Goal: Task Accomplishment & Management: Manage account settings

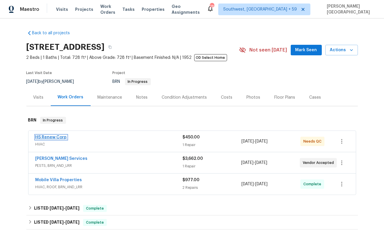
click at [49, 137] on link "HS Renew Corp" at bounding box center [50, 137] width 31 height 4
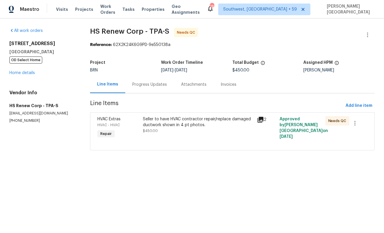
click at [133, 89] on div "Progress Updates" at bounding box center [149, 84] width 49 height 17
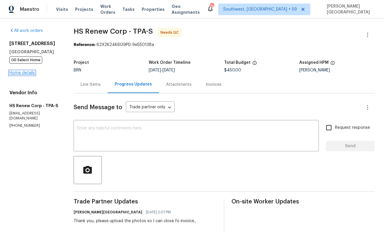
click at [28, 75] on link "Home details" at bounding box center [22, 73] width 26 height 4
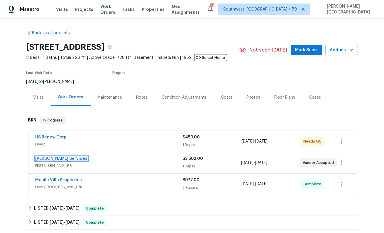
click at [60, 160] on link "Massey Services" at bounding box center [61, 159] width 52 height 4
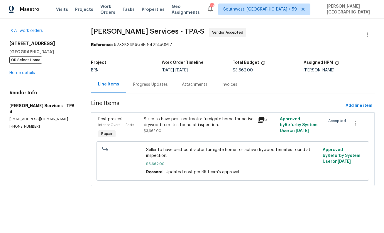
click at [18, 124] on p "(407) 645-2500" at bounding box center [42, 126] width 67 height 5
copy p "(407) 645-2500"
click at [17, 102] on div "Vendor Info Massey Services - TPA-S masseysolutions@masseyservices.com (407) 64…" at bounding box center [42, 109] width 67 height 39
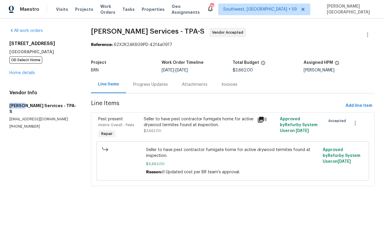
click at [17, 102] on div "Vendor Info Massey Services - TPA-S masseysolutions@masseyservices.com (407) 64…" at bounding box center [42, 109] width 67 height 39
click at [31, 106] on h5 "Massey Services - TPA-S" at bounding box center [42, 109] width 67 height 12
copy h5 "Massey Services"
click at [138, 82] on div "Progress Updates" at bounding box center [150, 85] width 35 height 6
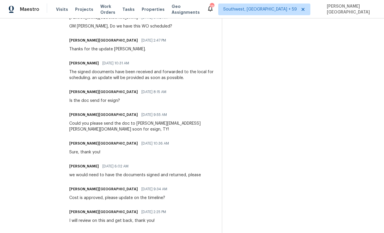
scroll to position [192, 0]
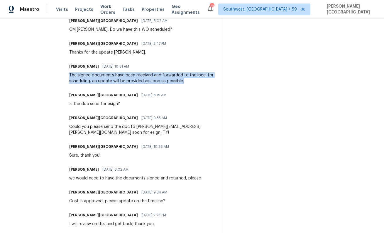
drag, startPoint x: 86, startPoint y: 74, endPoint x: 210, endPoint y: 83, distance: 124.4
click at [210, 83] on div "All work orders 2585 15th Ave N Saint Petersburg, FL 33713 OD Select Home Home …" at bounding box center [192, 176] width 384 height 699
copy div "The signed documents have been received and forwarded to the local for scheduli…"
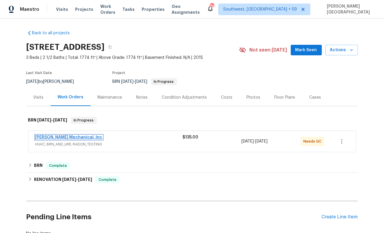
click at [74, 137] on link "JH Martin Mechanical, Inc" at bounding box center [68, 137] width 67 height 4
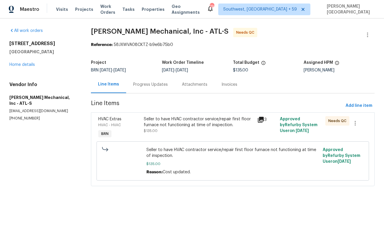
click at [173, 124] on div "Seller to have HVAC contractor service/repair first floor furnace not functioni…" at bounding box center [199, 122] width 110 height 12
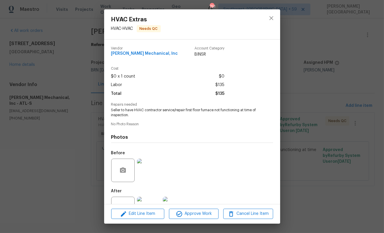
scroll to position [22, 0]
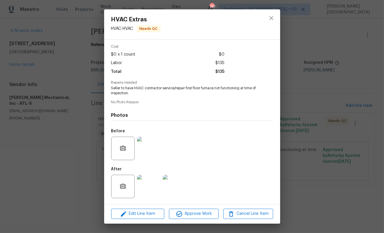
click at [147, 184] on img at bounding box center [148, 186] width 23 height 23
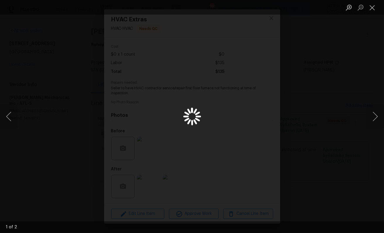
click at [321, 105] on div "Lightbox" at bounding box center [192, 116] width 384 height 233
click at [319, 106] on div "Lightbox" at bounding box center [192, 116] width 384 height 233
click at [321, 106] on div "Lightbox" at bounding box center [192, 116] width 384 height 233
click at [319, 106] on div "Lightbox" at bounding box center [192, 116] width 384 height 233
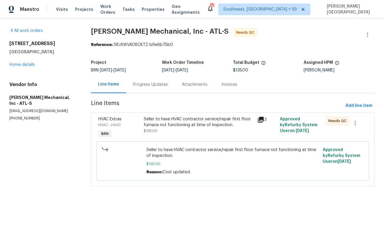
click at [155, 79] on div "Progress Updates" at bounding box center [150, 84] width 49 height 17
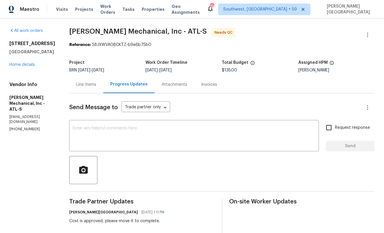
click at [99, 91] on div "Line Items" at bounding box center [86, 84] width 34 height 17
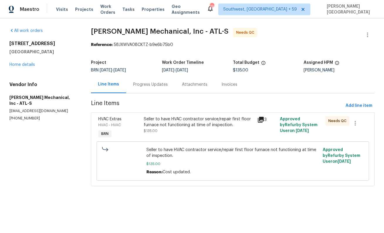
click at [175, 132] on div "Seller to have HVAC contractor service/repair first floor furnace not functioni…" at bounding box center [199, 125] width 110 height 18
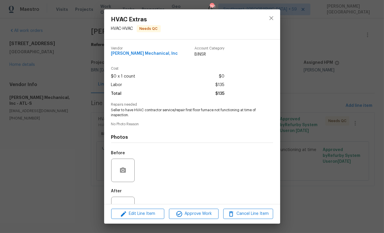
scroll to position [22, 0]
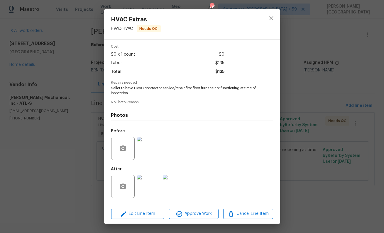
click at [152, 192] on img at bounding box center [148, 186] width 23 height 23
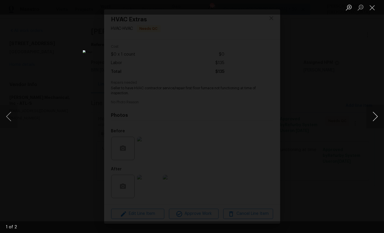
click at [377, 119] on button "Next image" at bounding box center [375, 116] width 18 height 23
click at [369, 118] on button "Next image" at bounding box center [375, 116] width 18 height 23
click at [350, 101] on div "Lightbox" at bounding box center [192, 116] width 384 height 233
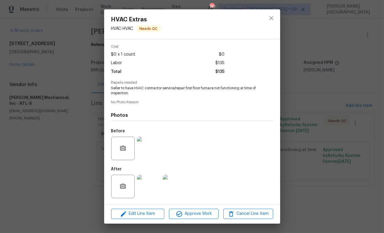
click at [148, 138] on img at bounding box center [148, 148] width 23 height 23
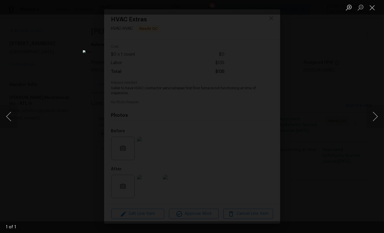
click at [342, 79] on div "Lightbox" at bounding box center [192, 116] width 384 height 233
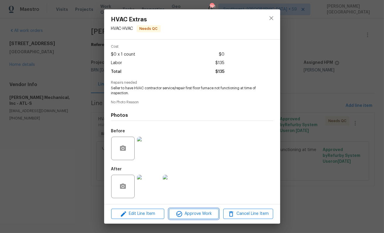
click at [191, 210] on button "Approve Work" at bounding box center [194, 214] width 50 height 10
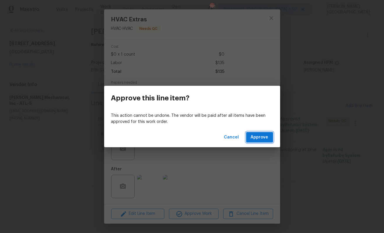
click at [258, 139] on span "Approve" at bounding box center [260, 137] width 18 height 7
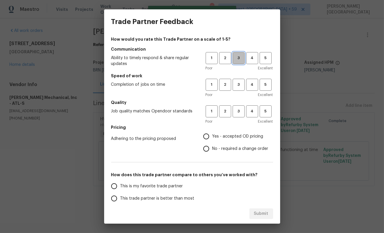
click at [235, 59] on span "3" at bounding box center [238, 58] width 11 height 7
click at [236, 84] on span "3" at bounding box center [238, 85] width 11 height 7
click at [241, 102] on h5 "Quality" at bounding box center [192, 103] width 162 height 6
click at [240, 113] on span "3" at bounding box center [238, 111] width 11 height 7
click at [216, 150] on span "No - required a change order" at bounding box center [240, 149] width 56 height 6
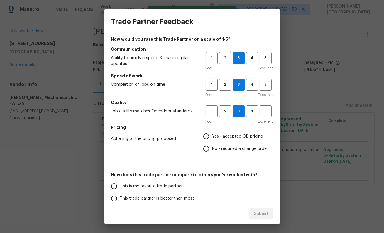
click at [212, 150] on input "No - required a change order" at bounding box center [206, 149] width 12 height 12
radio input "true"
click at [177, 195] on label "This trade partner is better than most" at bounding box center [154, 199] width 93 height 12
click at [120, 195] on input "This trade partner is better than most" at bounding box center [114, 199] width 12 height 12
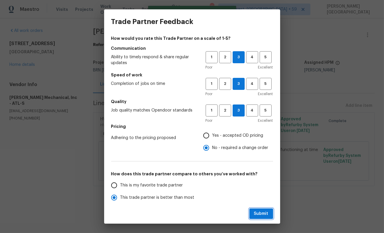
click at [256, 214] on span "Submit" at bounding box center [261, 214] width 14 height 7
radio input "true"
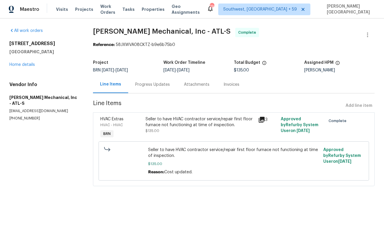
click at [172, 123] on div "Seller to have HVAC contractor service/repair first floor furnace not functioni…" at bounding box center [199, 122] width 109 height 12
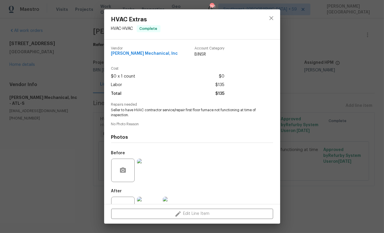
scroll to position [22, 0]
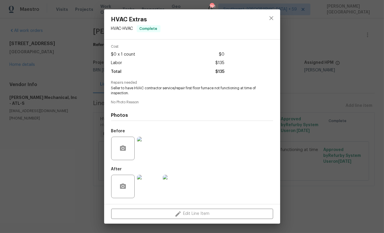
click at [148, 179] on img at bounding box center [148, 186] width 23 height 23
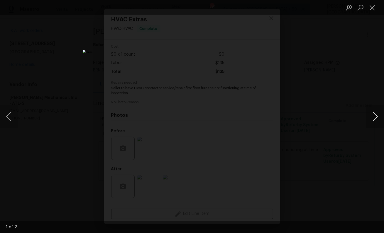
click at [369, 116] on button "Next image" at bounding box center [375, 116] width 18 height 23
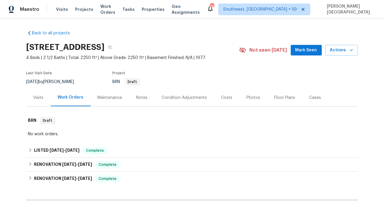
scroll to position [183, 0]
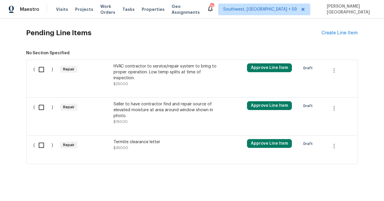
click at [138, 111] on div "Seller to have contractor find and repair source of elevated moisture at area a…" at bounding box center [164, 110] width 103 height 18
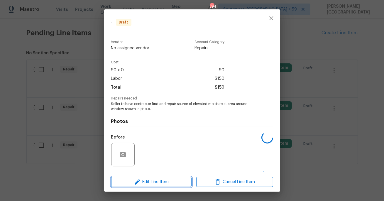
click at [146, 179] on span "Edit Line Item" at bounding box center [151, 181] width 77 height 7
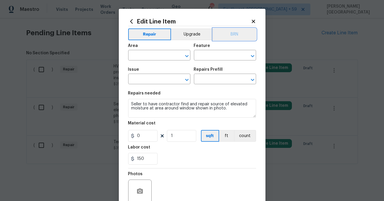
click at [239, 38] on button "BRN" at bounding box center [234, 34] width 43 height 12
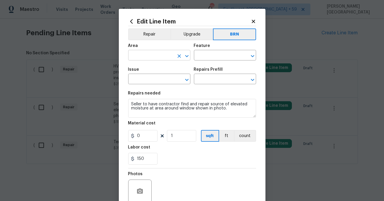
click at [146, 54] on input "text" at bounding box center [151, 55] width 46 height 9
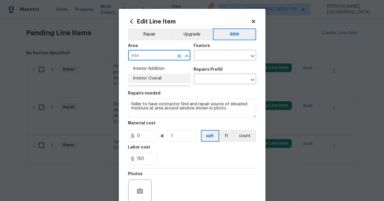
click at [147, 80] on li "Interior Overall" at bounding box center [159, 79] width 62 height 10
type input "Interior Overall"
click at [211, 55] on input "text" at bounding box center [217, 55] width 46 height 9
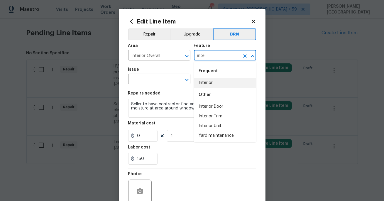
click at [220, 83] on li "Interior" at bounding box center [225, 83] width 62 height 10
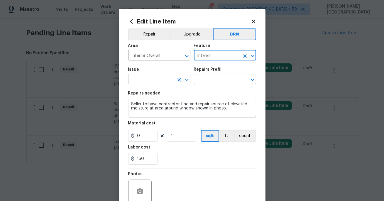
type input "Interior"
click at [152, 79] on input "text" at bounding box center [151, 79] width 46 height 9
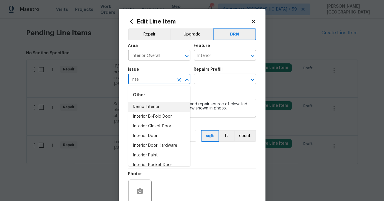
click at [158, 104] on li "Demo Interior" at bounding box center [159, 107] width 62 height 10
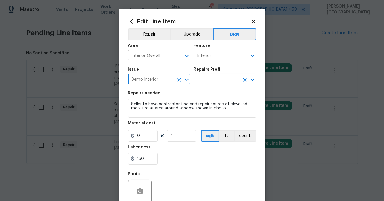
type input "Demo Interior"
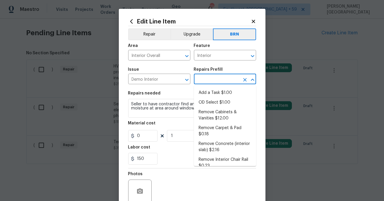
click at [203, 77] on input "text" at bounding box center [217, 79] width 46 height 9
click at [214, 100] on li "OD Select $1.00" at bounding box center [225, 103] width 62 height 10
type input "Demolition"
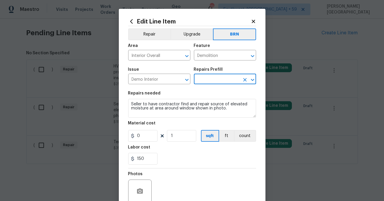
type input "OD Select $1.00"
type textarea "Refer to the agreed upon scope document for further details."
type input "1"
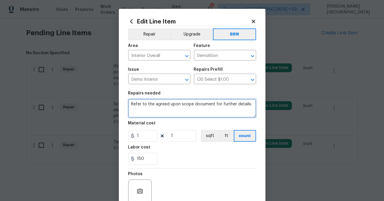
click at [187, 102] on textarea "Refer to the agreed upon scope document for further details." at bounding box center [192, 108] width 128 height 19
paste textarea "Seller to have contractor find and repair source of elevated moisture at area a…"
type textarea "Seller to have contractor find and repair source of elevated moisture at area a…"
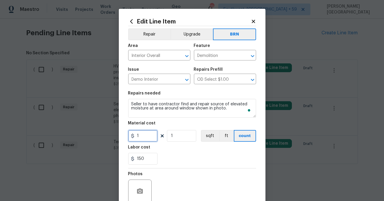
click at [152, 136] on input "1" at bounding box center [142, 136] width 29 height 12
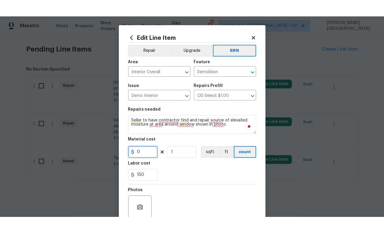
scroll to position [51, 0]
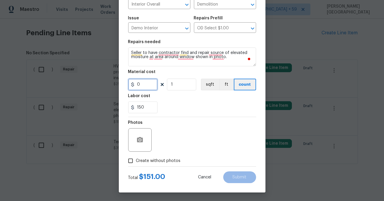
type input "0"
click at [135, 145] on div at bounding box center [139, 139] width 23 height 23
click at [140, 140] on circle "button" at bounding box center [140, 140] width 2 height 2
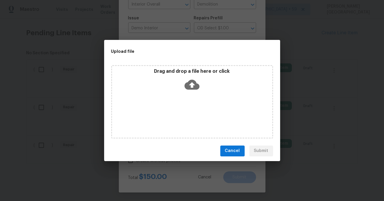
click at [194, 86] on icon at bounding box center [191, 84] width 15 height 10
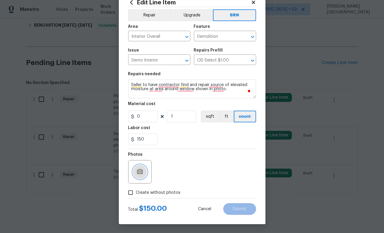
scroll to position [19, 0]
click at [138, 172] on icon "button" at bounding box center [140, 171] width 6 height 5
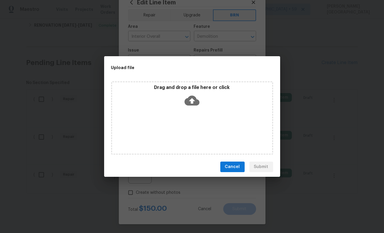
click at [188, 102] on icon at bounding box center [191, 101] width 15 height 10
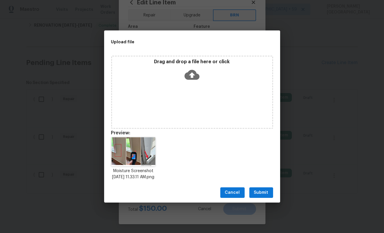
click at [267, 196] on span "Submit" at bounding box center [261, 192] width 14 height 7
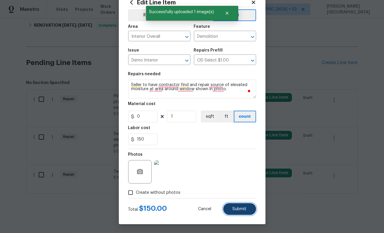
click at [238, 208] on span "Submit" at bounding box center [240, 209] width 14 height 4
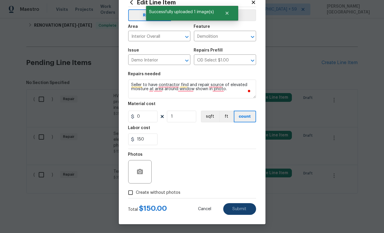
type textarea "Seller to have contractor find and repair source of elevated moisture at area a…"
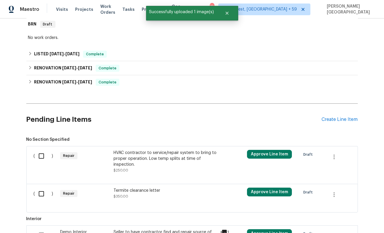
scroll to position [153, 0]
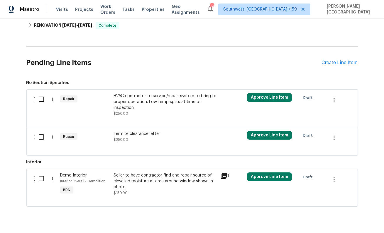
click at [126, 141] on span "$350.00" at bounding box center [120, 140] width 15 height 4
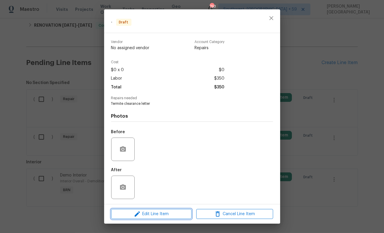
click at [148, 216] on span "Edit Line Item" at bounding box center [151, 214] width 77 height 7
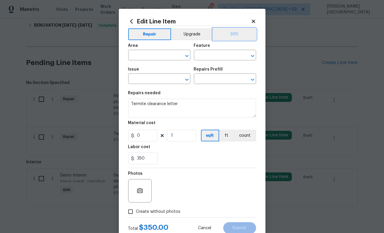
click at [237, 36] on button "BRN" at bounding box center [234, 34] width 43 height 12
click at [136, 59] on input "text" at bounding box center [151, 55] width 46 height 9
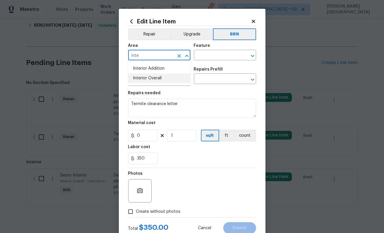
click at [143, 79] on li "Interior Overall" at bounding box center [159, 79] width 62 height 10
type input "Interior Overall"
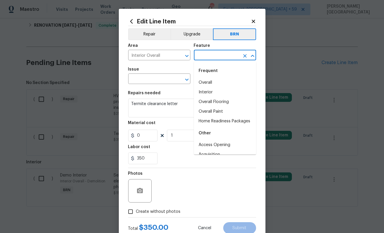
click at [208, 56] on input "text" at bounding box center [217, 55] width 46 height 9
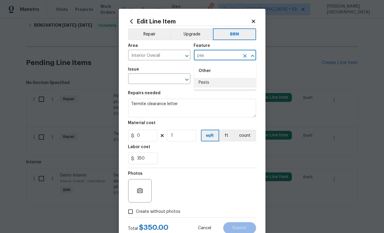
click at [206, 83] on li "Pests" at bounding box center [225, 83] width 62 height 10
type input "Pests"
click at [146, 81] on input "text" at bounding box center [151, 79] width 46 height 9
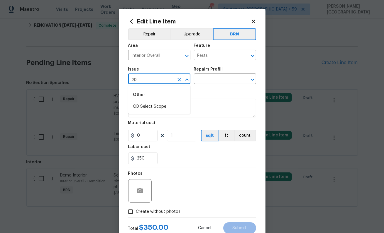
type input "o"
click at [151, 111] on li "Pest present" at bounding box center [159, 107] width 62 height 10
type input "Pest present"
click at [201, 84] on input "text" at bounding box center [217, 79] width 46 height 9
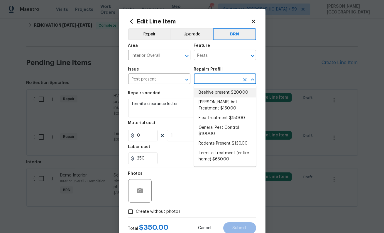
click at [201, 95] on li "Beehive present $200.00" at bounding box center [225, 93] width 62 height 10
type input "Beehive present $200.00"
type textarea "Remove, patch/paint touch up location after removal if needed."
type input "200"
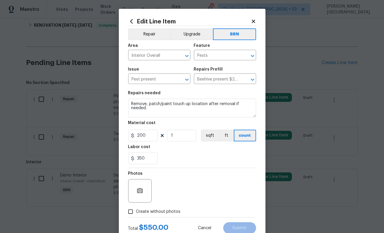
click at [179, 97] on div "Repairs needed" at bounding box center [192, 95] width 128 height 8
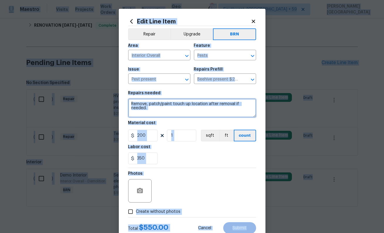
click at [185, 113] on textarea "Remove, patch/paint touch up location after removal if needed." at bounding box center [192, 108] width 128 height 19
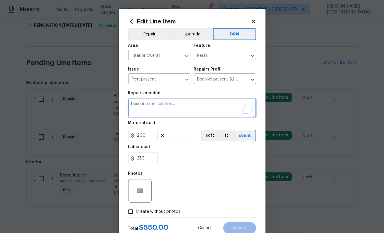
paste textarea "Termite clearance letter"
type textarea "Termite clearance letter"
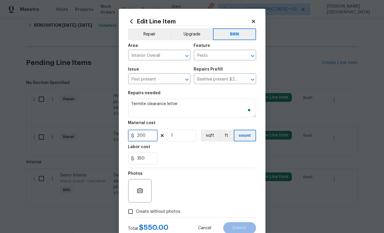
click at [150, 133] on input "200" at bounding box center [142, 136] width 29 height 12
type input "0"
click at [142, 188] on icon "button" at bounding box center [139, 191] width 7 height 7
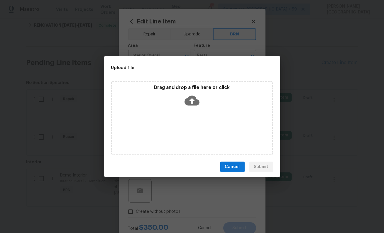
click at [198, 92] on div "Drag and drop a file here or click" at bounding box center [192, 97] width 160 height 25
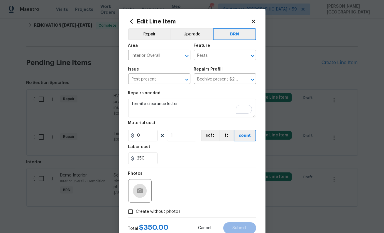
click at [157, 207] on label "Create without photos" at bounding box center [153, 211] width 56 height 11
click at [136, 207] on input "Create without photos" at bounding box center [130, 211] width 11 height 11
checkbox input "true"
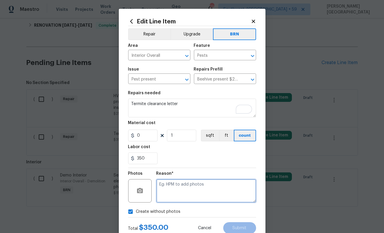
click at [182, 193] on textarea at bounding box center [206, 190] width 100 height 23
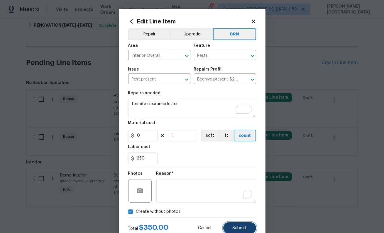
click at [234, 228] on span "Submit" at bounding box center [240, 228] width 14 height 4
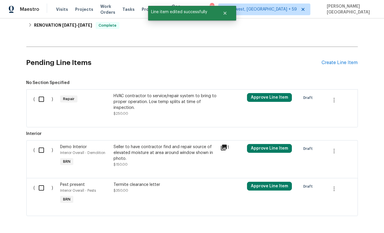
click at [145, 109] on div "HVAC contractor to service/repair system to bring to proper operation. Low temp…" at bounding box center [164, 102] width 103 height 18
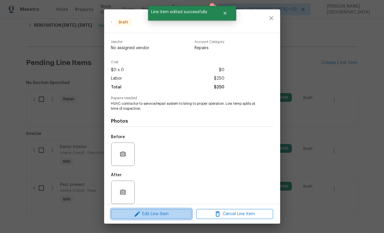
click at [159, 211] on span "Edit Line Item" at bounding box center [151, 214] width 77 height 7
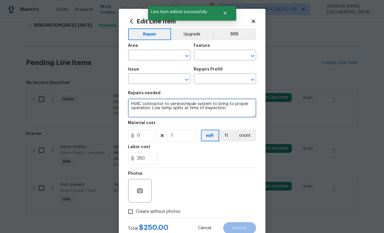
click at [184, 104] on textarea "HVAC contractor to service/repair system to bring to proper operation. Low temp…" at bounding box center [192, 108] width 128 height 19
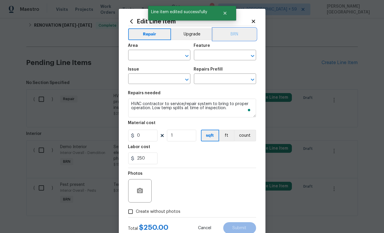
click at [246, 34] on button "BRN" at bounding box center [234, 34] width 43 height 12
click at [143, 58] on input "text" at bounding box center [151, 55] width 46 height 9
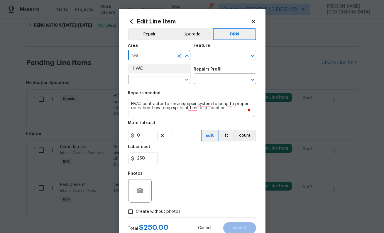
click at [147, 70] on li "HVAC" at bounding box center [159, 69] width 62 height 10
type input "HVAC"
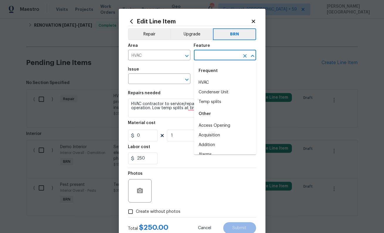
click at [209, 54] on input "text" at bounding box center [217, 55] width 46 height 9
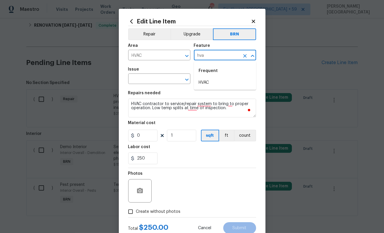
click at [210, 80] on li "HVAC" at bounding box center [225, 83] width 62 height 10
type input "HVAC"
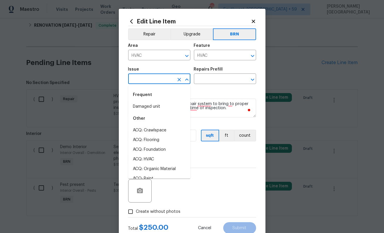
click at [150, 82] on input "text" at bounding box center [151, 79] width 46 height 9
type input "h"
type input "v"
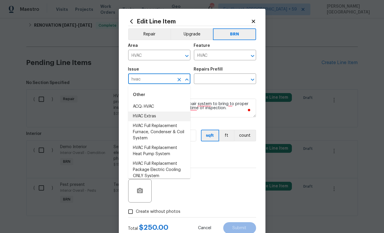
click at [152, 116] on li "HVAC Extras" at bounding box center [159, 117] width 62 height 10
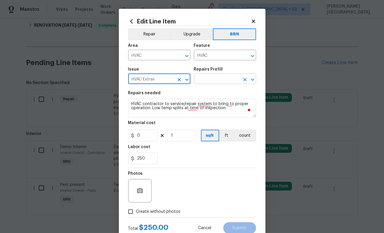
type input "HVAC Extras"
click at [218, 82] on input "text" at bounding box center [217, 79] width 46 height 9
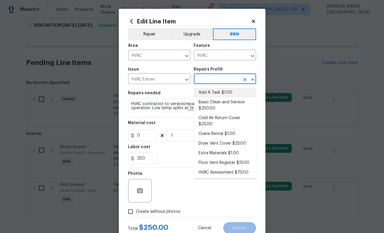
click at [218, 95] on li "Add A Task $1.00" at bounding box center [225, 93] width 62 height 10
type input "Add A Task $1.00"
type textarea "HPM to detail"
type input "1"
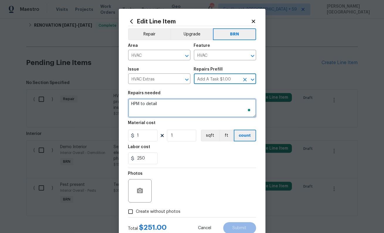
click at [180, 103] on textarea "HPM to detail" at bounding box center [192, 108] width 128 height 19
paste textarea "HVAC contractor to service/repair system to bring to proper operation. Low temp…"
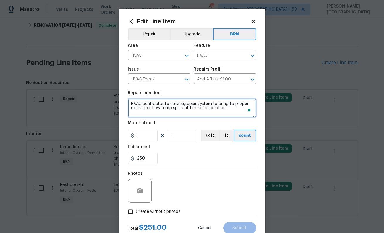
type textarea "HVAC contractor to service/repair system to bring to proper operation. Low temp…"
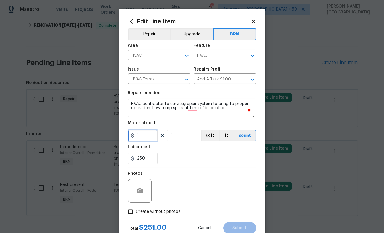
click at [154, 130] on input "1" at bounding box center [142, 136] width 29 height 12
type input "0"
click at [135, 184] on div at bounding box center [139, 190] width 23 height 23
click at [151, 213] on span "Create without photos" at bounding box center [158, 212] width 45 height 6
click at [136, 213] on input "Create without photos" at bounding box center [130, 211] width 11 height 11
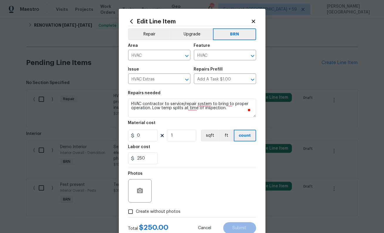
checkbox input "true"
click at [182, 182] on textarea at bounding box center [206, 190] width 100 height 23
click at [240, 225] on button "Submit" at bounding box center [239, 229] width 33 height 12
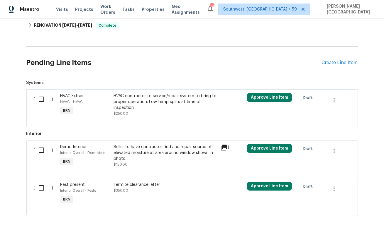
click at [36, 98] on input "checkbox" at bounding box center [43, 99] width 17 height 12
checkbox input "true"
click at [355, 218] on span "Create Work Order" at bounding box center [350, 218] width 39 height 7
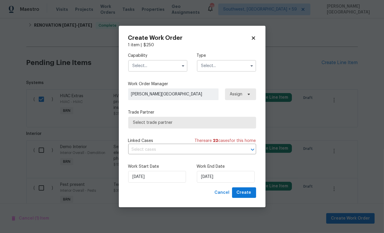
click at [155, 64] on input "text" at bounding box center [157, 66] width 59 height 12
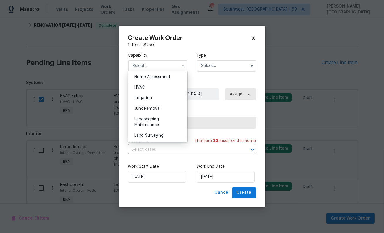
scroll to position [337, 0]
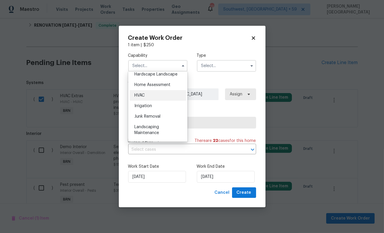
click at [152, 101] on ul "Agent Appliance Bathtub Resurfacing BRN And Lrr Broker Cabinets Carpet Cleaning…" at bounding box center [157, 107] width 59 height 70
click at [161, 93] on div "HVAC" at bounding box center [158, 95] width 56 height 11
type input "HVAC"
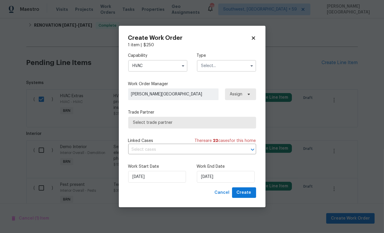
click at [225, 60] on input "text" at bounding box center [226, 66] width 59 height 12
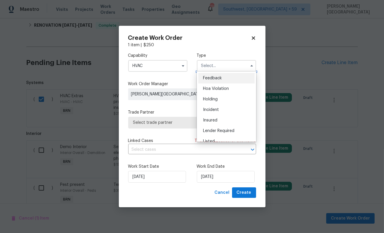
click at [225, 66] on input "text" at bounding box center [226, 66] width 59 height 12
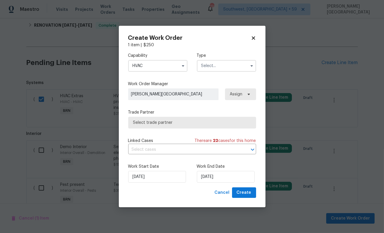
click at [216, 69] on input "text" at bounding box center [226, 66] width 59 height 12
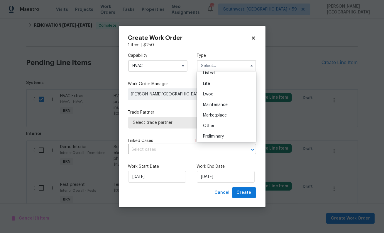
scroll to position [133, 0]
click at [210, 102] on span "Resale" at bounding box center [209, 103] width 12 height 4
type input "Resale"
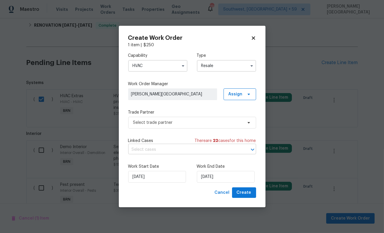
click at [150, 148] on input "text" at bounding box center [183, 149] width 111 height 9
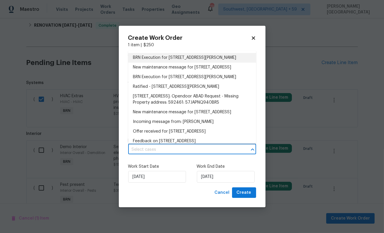
click at [163, 54] on li "BRN Execution for 11094 Round Hill Dr, Nokesville, VA 20181" at bounding box center [192, 58] width 128 height 10
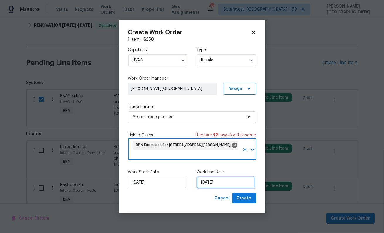
click at [206, 184] on input "8/12/2025" at bounding box center [226, 183] width 58 height 12
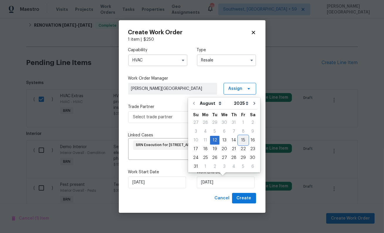
click at [242, 140] on div "15" at bounding box center [242, 140] width 9 height 8
type input "8/15/2025"
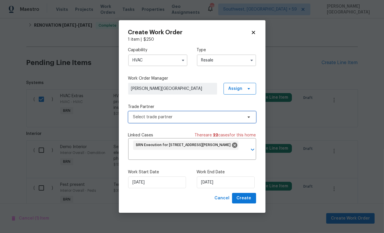
click at [170, 122] on span "Select trade partner" at bounding box center [192, 117] width 128 height 12
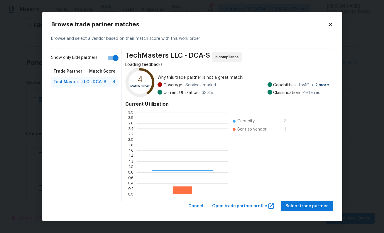
scroll to position [82, 91]
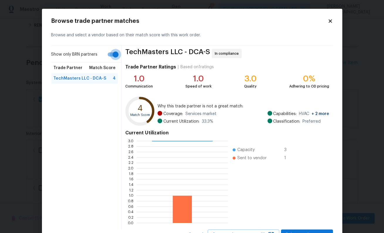
click at [115, 52] on input "Show only BRN partners" at bounding box center [115, 54] width 33 height 11
checkbox input "false"
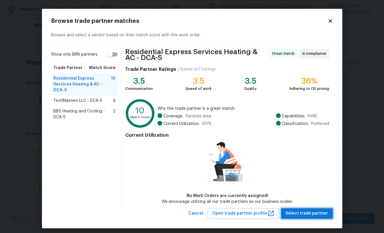
click at [301, 213] on span "Select trade partner" at bounding box center [307, 213] width 43 height 7
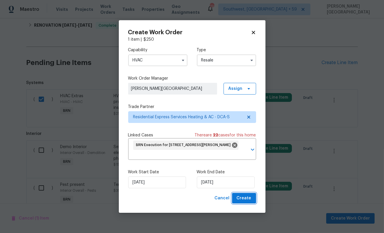
click at [241, 198] on span "Create" at bounding box center [244, 198] width 15 height 7
checkbox input "false"
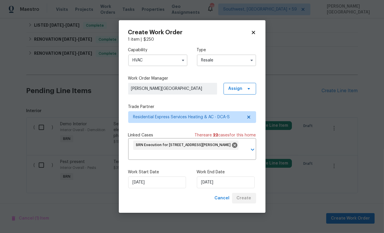
scroll to position [140, 0]
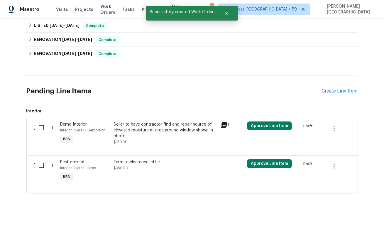
click at [40, 131] on input "checkbox" at bounding box center [43, 128] width 17 height 12
checkbox input "true"
click at [350, 217] on span "Create Work Order" at bounding box center [350, 218] width 39 height 7
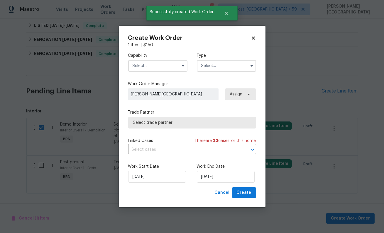
click at [153, 58] on label "Capability" at bounding box center [157, 56] width 59 height 6
click at [152, 69] on input "text" at bounding box center [157, 66] width 59 height 12
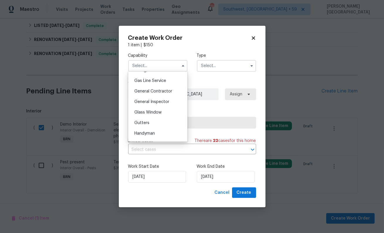
scroll to position [298, 0]
click at [143, 102] on span "Handyman" at bounding box center [144, 103] width 21 height 4
type input "Handyman"
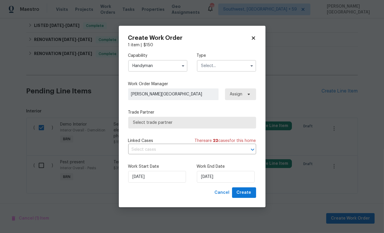
click at [208, 66] on input "text" at bounding box center [226, 66] width 59 height 12
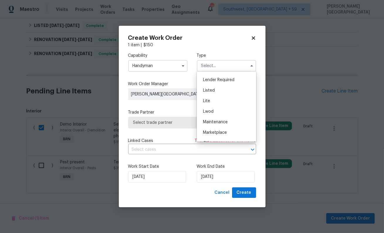
scroll to position [133, 0]
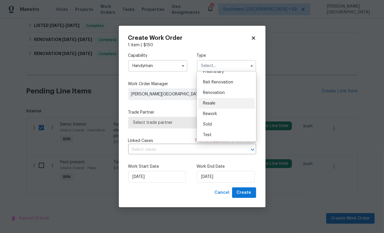
click at [209, 100] on div "Resale" at bounding box center [226, 103] width 56 height 11
type input "Resale"
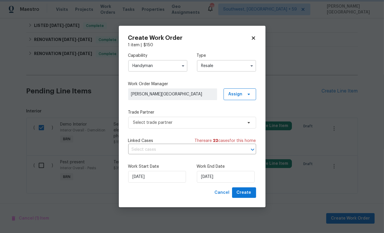
scroll to position [0, 0]
click at [161, 148] on input "text" at bounding box center [183, 149] width 111 height 9
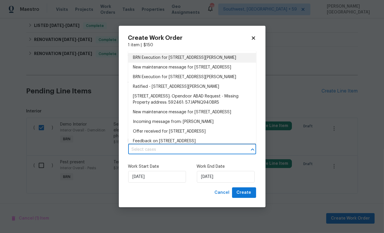
click at [160, 61] on li "BRN Execution for 11094 Round Hill Dr, Nokesville, VA 20181" at bounding box center [192, 58] width 128 height 10
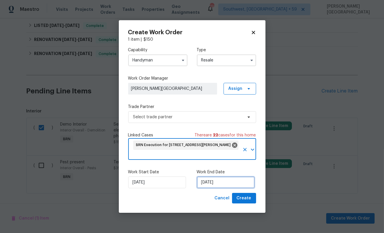
click at [207, 186] on input "8/12/2025" at bounding box center [226, 183] width 58 height 12
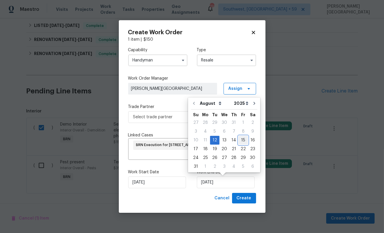
click at [238, 142] on div "15" at bounding box center [242, 140] width 9 height 8
type input "8/15/2025"
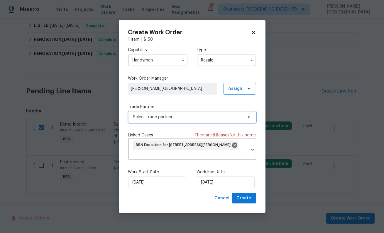
click at [168, 121] on span "Select trade partner" at bounding box center [192, 117] width 128 height 12
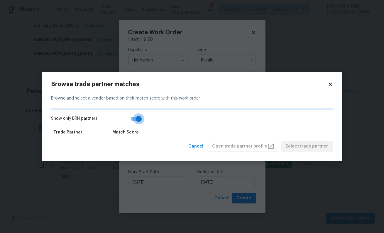
click at [136, 119] on input "Show only BRN partners" at bounding box center [138, 118] width 33 height 11
checkbox input "false"
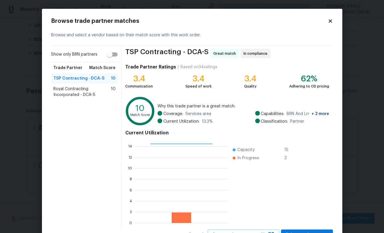
scroll to position [25, 0]
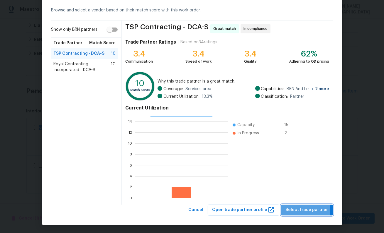
click at [294, 211] on span "Select trade partner" at bounding box center [307, 210] width 43 height 7
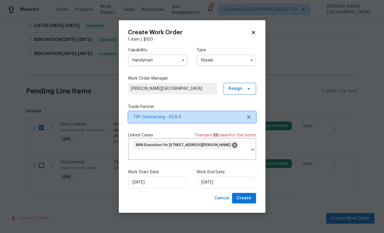
scroll to position [0, 0]
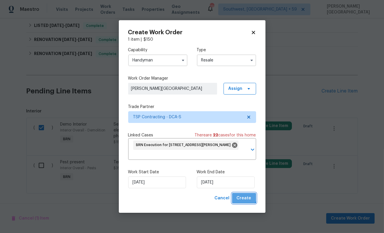
click at [243, 196] on span "Create" at bounding box center [244, 198] width 15 height 7
checkbox input "false"
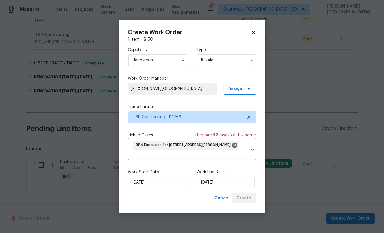
scroll to position [123, 0]
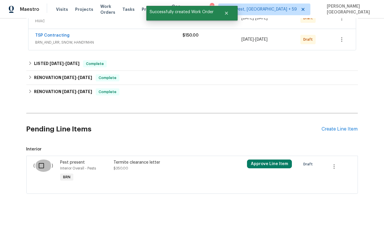
click at [40, 169] on input "checkbox" at bounding box center [43, 166] width 17 height 12
checkbox input "true"
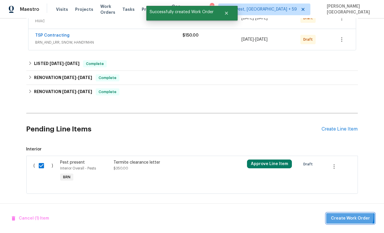
click at [348, 216] on span "Create Work Order" at bounding box center [350, 218] width 39 height 7
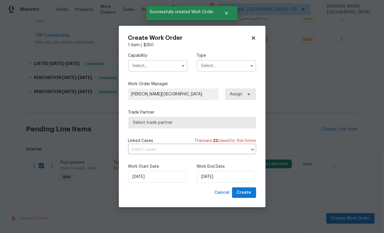
click at [152, 65] on input "text" at bounding box center [157, 66] width 59 height 12
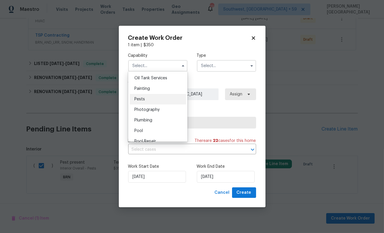
scroll to position [482, 0]
click at [140, 100] on span "Pests" at bounding box center [139, 99] width 11 height 4
type input "Pests"
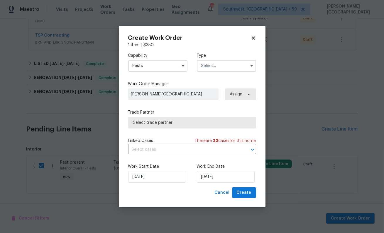
click at [222, 62] on input "text" at bounding box center [226, 66] width 59 height 12
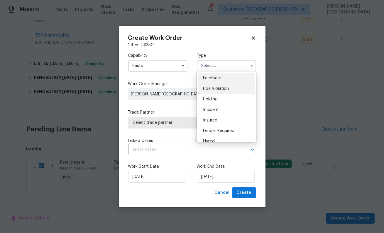
scroll to position [133, 0]
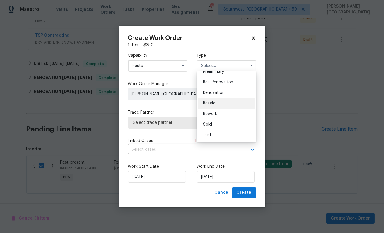
click at [216, 102] on div "Resale" at bounding box center [226, 103] width 56 height 11
type input "Resale"
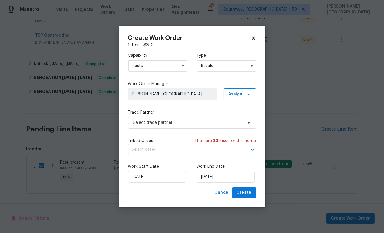
click at [147, 150] on input "text" at bounding box center [183, 149] width 111 height 9
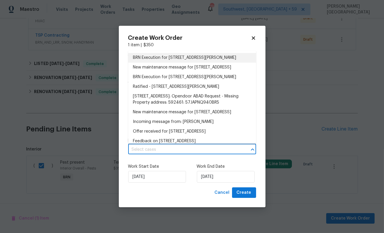
click at [150, 53] on li "BRN Execution for 11094 Round Hill Dr, Nokesville, VA 20181" at bounding box center [192, 58] width 128 height 10
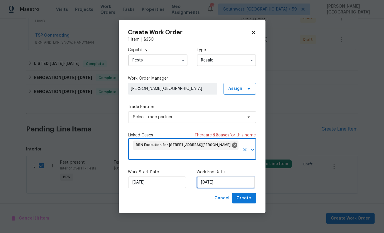
click at [209, 183] on input "8/12/2025" at bounding box center [226, 183] width 58 height 12
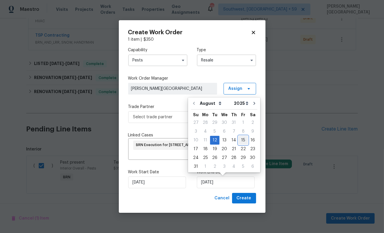
click at [238, 141] on div "15" at bounding box center [242, 140] width 9 height 8
type input "8/15/2025"
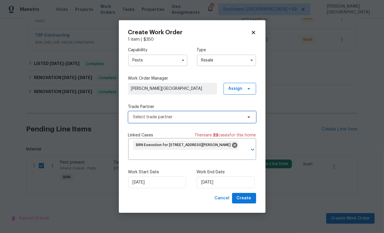
click at [173, 121] on span "Select trade partner" at bounding box center [192, 117] width 128 height 12
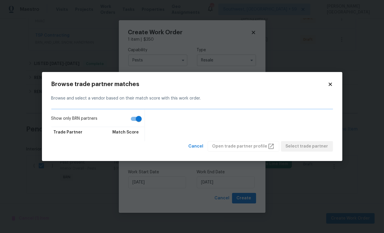
click at [132, 118] on input "Show only BRN partners" at bounding box center [138, 118] width 33 height 11
checkbox input "false"
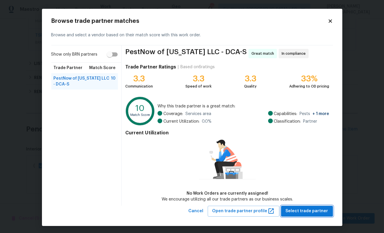
click at [299, 213] on span "Select trade partner" at bounding box center [307, 211] width 43 height 7
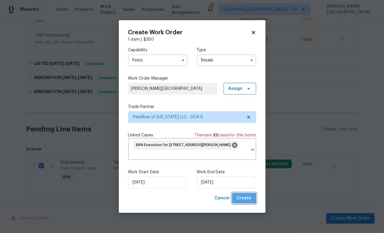
click at [244, 199] on span "Create" at bounding box center [244, 198] width 15 height 7
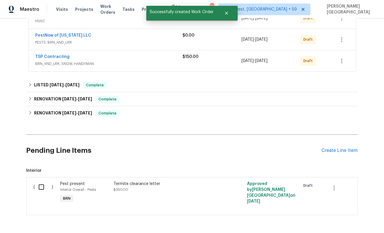
click at [41, 187] on input "checkbox" at bounding box center [43, 187] width 17 height 12
checkbox input "true"
click at [349, 217] on span "Create Work Order" at bounding box center [350, 218] width 39 height 7
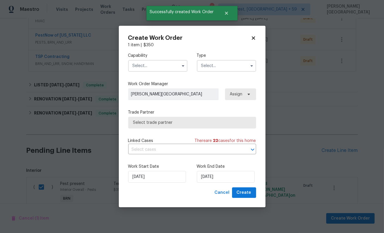
click at [154, 66] on input "text" at bounding box center [157, 66] width 59 height 12
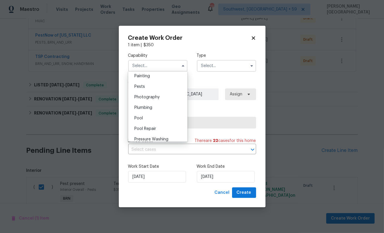
scroll to position [496, 0]
click at [146, 84] on div "Pests" at bounding box center [158, 85] width 56 height 11
type input "Pests"
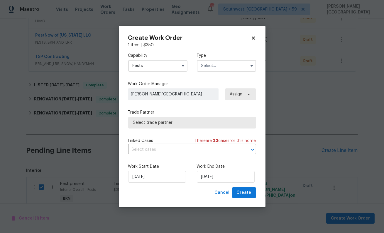
click at [209, 71] on input "text" at bounding box center [226, 66] width 59 height 12
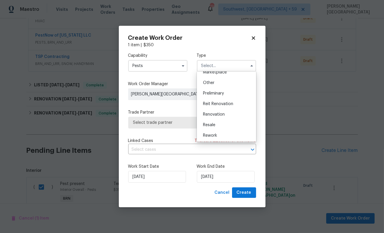
scroll to position [133, 0]
click at [209, 103] on span "Resale" at bounding box center [209, 103] width 12 height 4
type input "Resale"
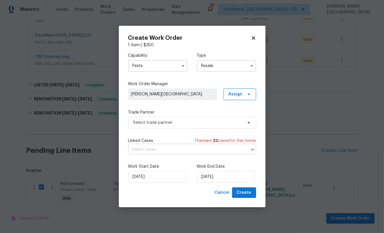
click at [169, 150] on input "text" at bounding box center [183, 149] width 111 height 9
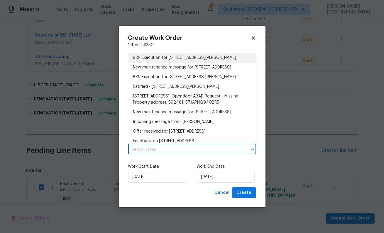
click at [160, 60] on li "BRN Execution for 11094 Round Hill Dr, Nokesville, VA 20181" at bounding box center [192, 58] width 128 height 10
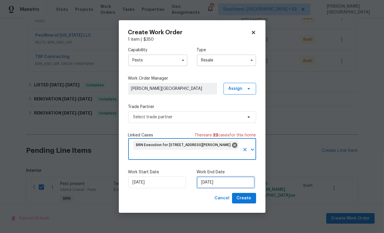
click at [209, 180] on input "8/12/2025" at bounding box center [226, 183] width 58 height 12
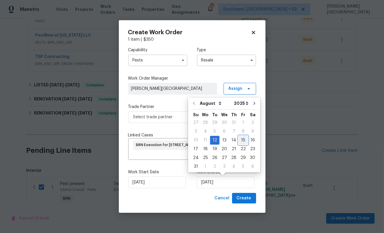
click at [240, 137] on div "15" at bounding box center [242, 140] width 9 height 8
type input "8/15/2025"
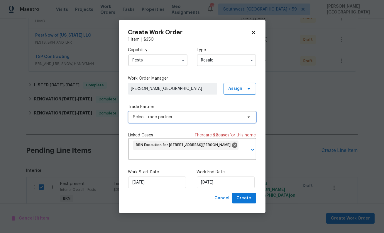
click at [181, 119] on span "Select trade partner" at bounding box center [187, 117] width 109 height 6
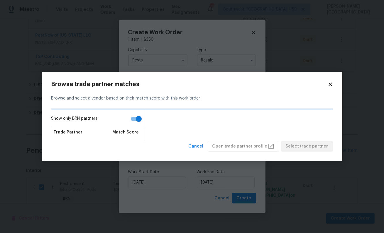
click at [141, 119] on input "Show only BRN partners" at bounding box center [138, 118] width 33 height 11
checkbox input "false"
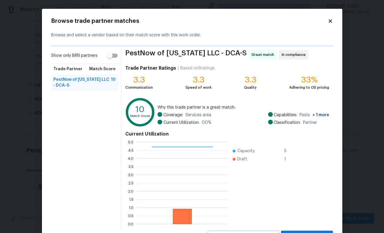
scroll to position [26, 0]
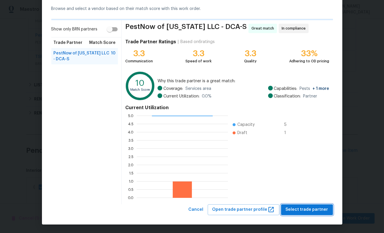
click at [296, 215] on button "Select trade partner" at bounding box center [307, 210] width 52 height 11
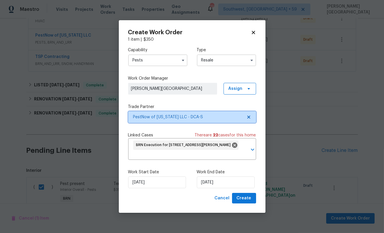
scroll to position [0, 0]
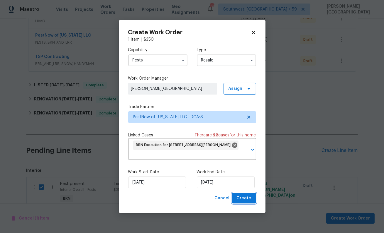
click at [253, 197] on button "Create" at bounding box center [244, 198] width 24 height 11
checkbox input "false"
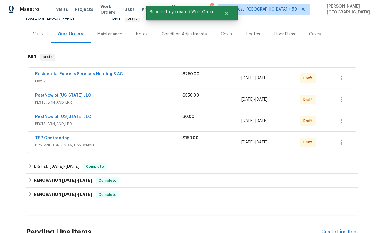
scroll to position [52, 0]
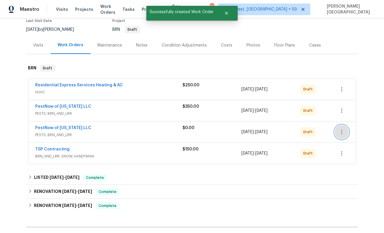
click at [340, 130] on icon "button" at bounding box center [341, 132] width 7 height 7
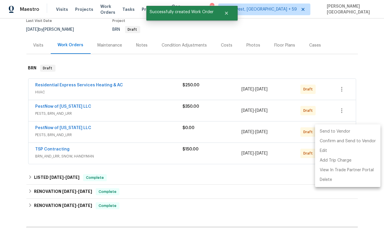
click at [330, 186] on ul "Send to Vendor Confirm and Send to Vendor Edit Add Trip Charge View In Trade Pa…" at bounding box center [347, 156] width 65 height 63
click at [328, 182] on li "Delete" at bounding box center [347, 180] width 65 height 10
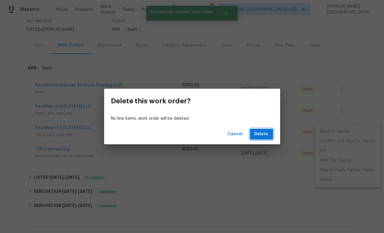
click at [264, 136] on span "Delete" at bounding box center [262, 134] width 14 height 7
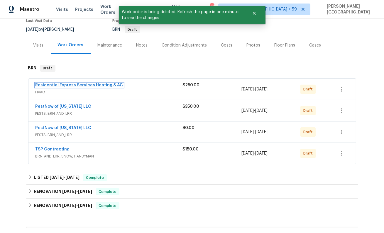
click at [79, 84] on link "Residential Express Services Heating & AC" at bounding box center [79, 85] width 88 height 4
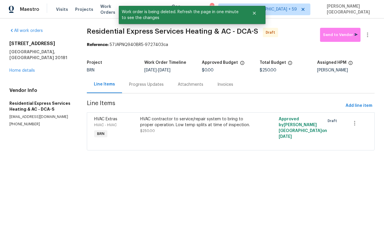
click at [155, 85] on div "Progress Updates" at bounding box center [146, 85] width 35 height 6
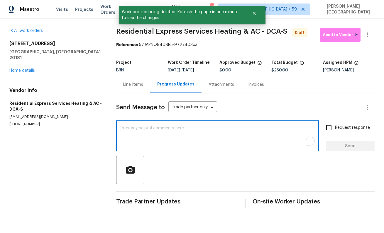
click at [135, 132] on textarea "To enrich screen reader interactions, please activate Accessibility in Grammarl…" at bounding box center [218, 136] width 196 height 21
paste textarea "This is Isabel from Opendoor. Please confirm receipt of the work order due on 0…"
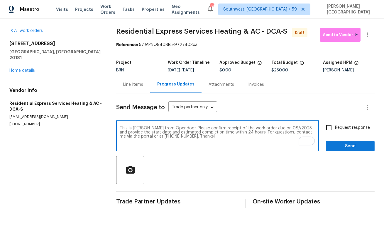
click at [276, 129] on textarea "This is Isabel from Opendoor. Please confirm receipt of the work order due on 0…" at bounding box center [218, 136] width 196 height 21
type textarea "This is Isabel from Opendoor. Please confirm receipt of the work order due on 0…"
drag, startPoint x: 345, startPoint y: 128, endPoint x: 345, endPoint y: 133, distance: 4.4
click at [345, 128] on span "Request response" at bounding box center [352, 128] width 35 height 6
click at [335, 128] on input "Request response" at bounding box center [329, 128] width 12 height 12
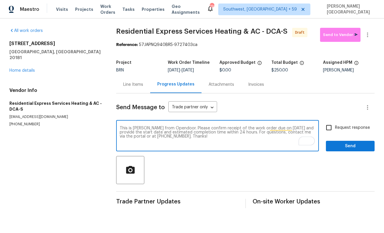
checkbox input "true"
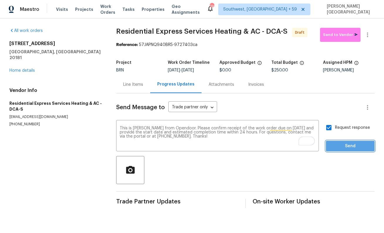
click at [347, 144] on span "Send" at bounding box center [350, 146] width 39 height 7
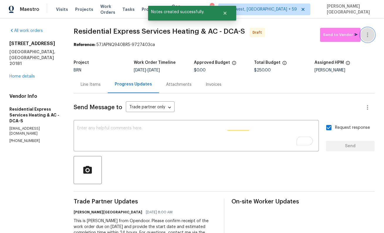
click at [368, 30] on button "button" at bounding box center [367, 35] width 14 height 14
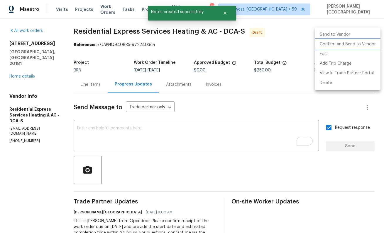
click at [355, 44] on li "Confirm and Send to Vendor" at bounding box center [347, 45] width 65 height 10
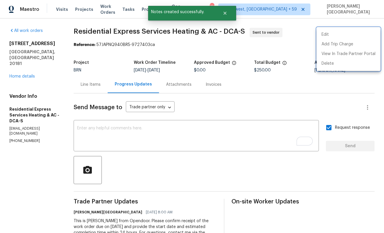
click at [26, 63] on div at bounding box center [192, 116] width 384 height 233
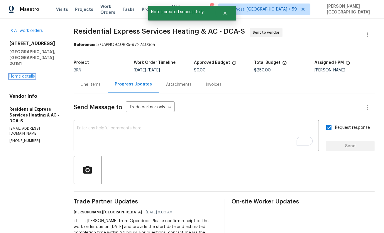
click at [26, 74] on link "Home details" at bounding box center [22, 76] width 26 height 4
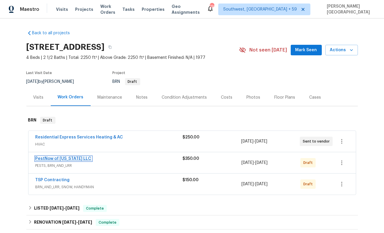
click at [70, 160] on link "PestNow of Virginia LLC" at bounding box center [63, 159] width 56 height 4
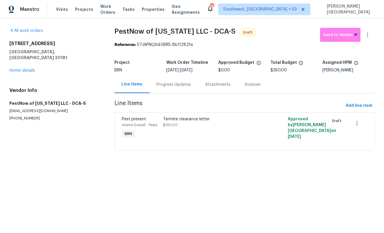
click at [166, 84] on div "Progress Updates" at bounding box center [174, 85] width 35 height 6
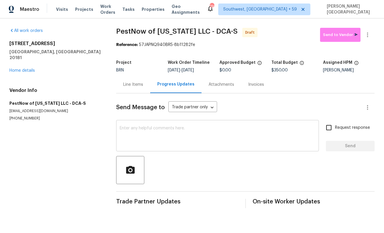
click at [144, 139] on textarea at bounding box center [218, 136] width 196 height 21
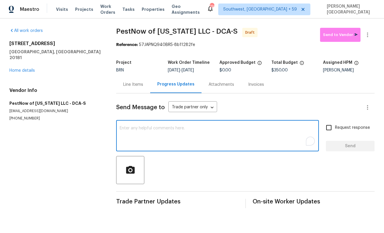
paste textarea "This is Isabel from Opendoor. Please confirm receipt of the work order due on 0…"
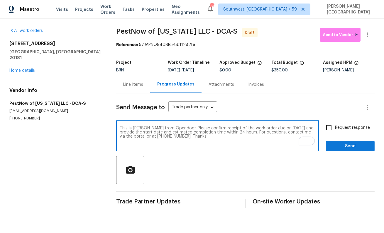
type textarea "This is Isabel from Opendoor. Please confirm receipt of the work order due on 0…"
click at [322, 125] on div "This is Isabel from Opendoor. Please confirm receipt of the work order due on 0…" at bounding box center [245, 137] width 258 height 30
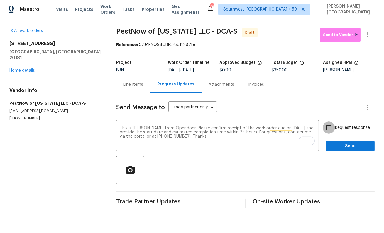
click at [326, 126] on input "Request response" at bounding box center [329, 128] width 12 height 12
checkbox input "true"
click at [334, 145] on span "Send" at bounding box center [350, 146] width 39 height 7
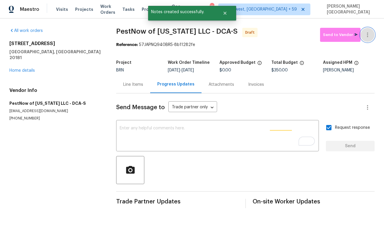
click at [370, 32] on icon "button" at bounding box center [367, 34] width 7 height 7
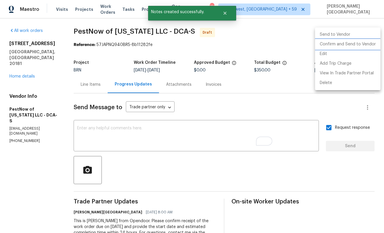
click at [358, 46] on li "Confirm and Send to Vendor" at bounding box center [347, 45] width 65 height 10
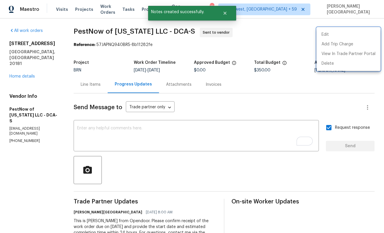
click at [38, 61] on div at bounding box center [192, 116] width 384 height 233
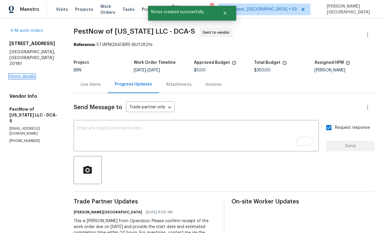
click at [18, 74] on link "Home details" at bounding box center [22, 76] width 26 height 4
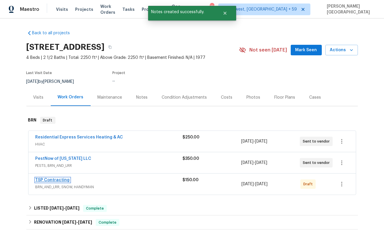
click at [55, 179] on link "TSP Contracting" at bounding box center [52, 180] width 34 height 4
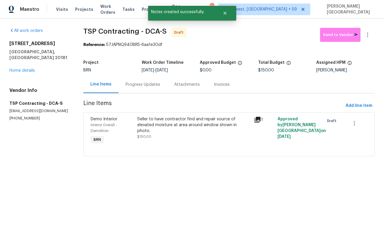
click at [154, 88] on div "Progress Updates" at bounding box center [142, 84] width 49 height 17
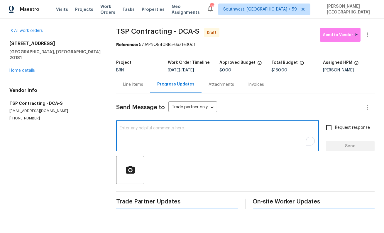
click at [146, 127] on textarea "To enrich screen reader interactions, please activate Accessibility in Grammarl…" at bounding box center [218, 136] width 196 height 21
paste textarea "This is [PERSON_NAME] from Opendoor. Please confirm receipt of the work order d…"
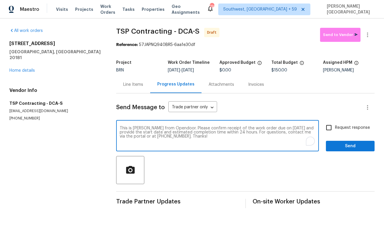
type textarea "This is [PERSON_NAME] from Opendoor. Please confirm receipt of the work order d…"
drag, startPoint x: 336, startPoint y: 132, endPoint x: 338, endPoint y: 141, distance: 9.5
click at [336, 132] on label "Request response" at bounding box center [346, 128] width 47 height 12
click at [335, 132] on input "Request response" at bounding box center [329, 128] width 12 height 12
checkbox input "true"
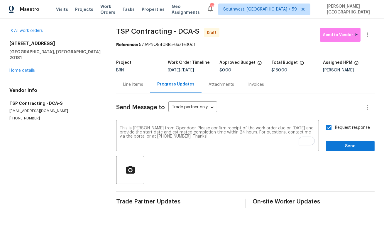
click at [341, 153] on div "Send Message to Trade partner only Trade partner only ​ This is [PERSON_NAME] f…" at bounding box center [245, 151] width 258 height 115
click at [347, 149] on span "Send" at bounding box center [350, 146] width 39 height 7
click at [371, 36] on icon "button" at bounding box center [367, 34] width 7 height 7
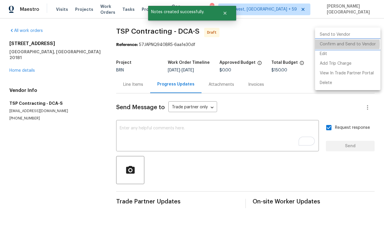
click at [346, 44] on li "Confirm and Send to Vendor" at bounding box center [347, 45] width 65 height 10
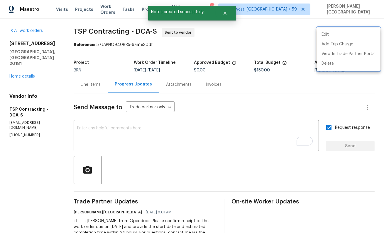
click at [22, 70] on div at bounding box center [192, 116] width 384 height 233
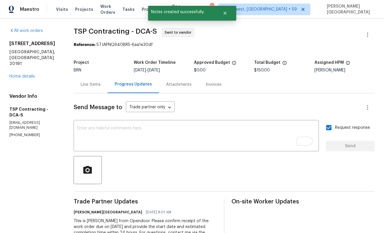
click at [23, 67] on div "11094 Round Hill Dr Nokesville, VA 20181 Home details" at bounding box center [34, 60] width 50 height 39
click at [21, 74] on link "Home details" at bounding box center [22, 76] width 26 height 4
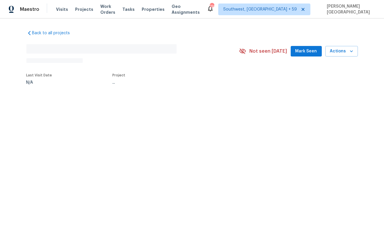
click at [77, 123] on html "Maestro Visits Projects Work Orders Tasks Properties Geo Assignments 795 Southw…" at bounding box center [192, 61] width 384 height 123
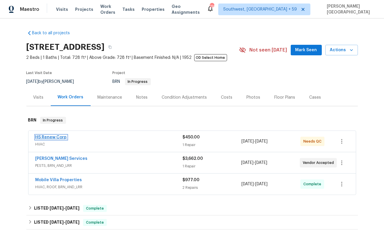
click at [50, 136] on link "HS Renew Corp" at bounding box center [50, 137] width 31 height 4
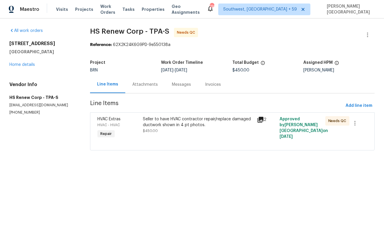
click at [147, 84] on div "Attachments" at bounding box center [145, 85] width 26 height 6
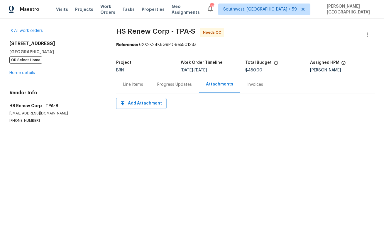
click at [161, 84] on div "Progress Updates" at bounding box center [174, 85] width 35 height 6
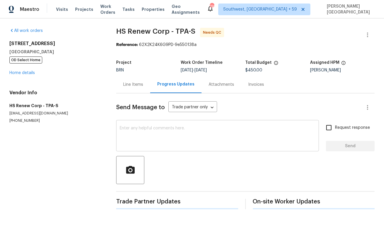
click at [137, 131] on textarea at bounding box center [218, 136] width 196 height 21
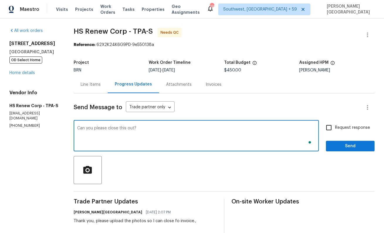
type textarea "Can you please close this out?"
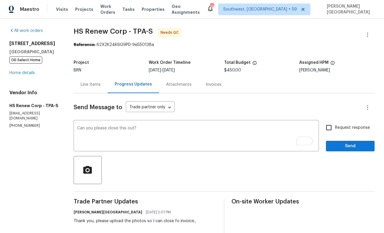
click at [343, 128] on span "Request response" at bounding box center [352, 128] width 35 height 6
click at [335, 128] on input "Request response" at bounding box center [329, 128] width 12 height 12
checkbox input "true"
click at [343, 142] on button "Send" at bounding box center [350, 146] width 49 height 11
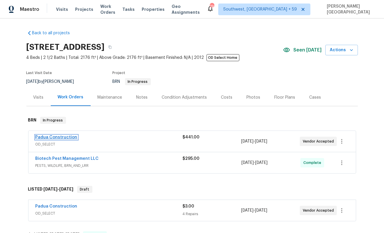
click at [60, 137] on link "Padua Construction" at bounding box center [56, 137] width 42 height 4
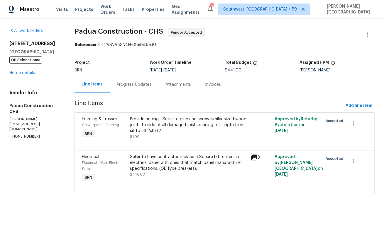
click at [159, 129] on div "Provide pricing - Seller to glue and screw similar sized wood joists to side of…" at bounding box center [188, 125] width 117 height 18
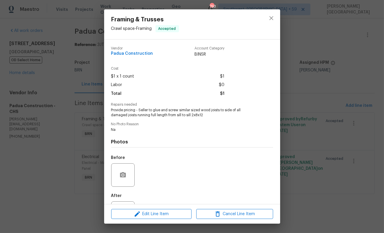
click at [149, 113] on span "Provide pricing - Seller to glue and screw similar sized wood joists to side of…" at bounding box center [184, 113] width 146 height 10
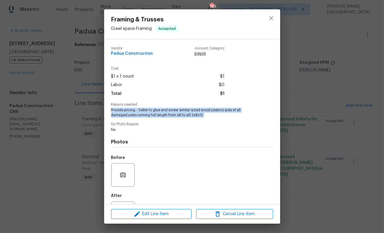
click at [149, 113] on span "Provide pricing - Seller to glue and screw similar sized wood joists to side of…" at bounding box center [184, 113] width 146 height 10
copy span "Provide pricing - Seller to glue and screw similar sized wood joists to side of…"
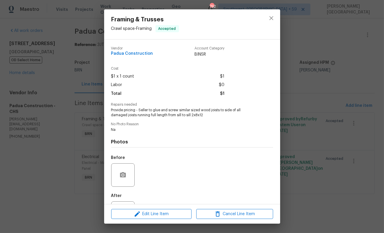
click at [341, 145] on div "Framing & Trusses Crawl space - Framing Accepted Vendor Padua Construction Acco…" at bounding box center [192, 116] width 384 height 233
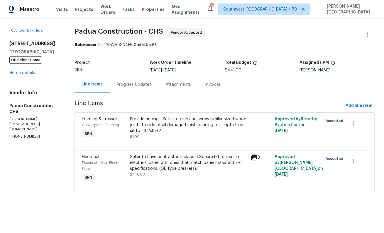
click at [180, 167] on div "Seller to have contractor replace 8 Square D breakers in electrical panel with …" at bounding box center [188, 163] width 117 height 18
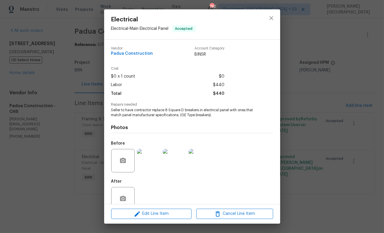
click at [149, 116] on span "Seller to have contractor replace 8 Square D breakers in electrical panel with …" at bounding box center [184, 113] width 146 height 10
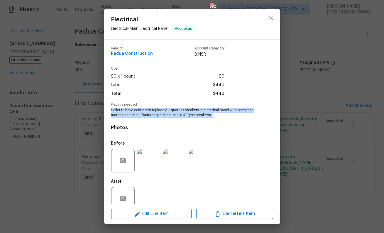
click at [149, 116] on span "Seller to have contractor replace 8 Square D breakers in electrical panel with …" at bounding box center [184, 113] width 146 height 10
copy span "Seller to have contractor replace 8 Square D breakers in electrical panel with …"
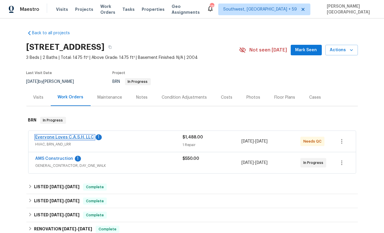
click at [75, 137] on link "Everyone Loves C.A.S.H. LLC" at bounding box center [64, 137] width 59 height 4
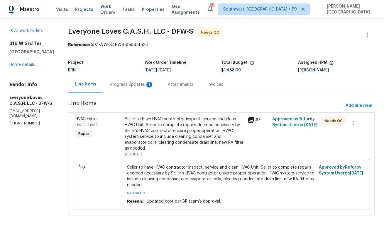
click at [145, 93] on div "Progress Updates 1" at bounding box center [131, 84] width 57 height 17
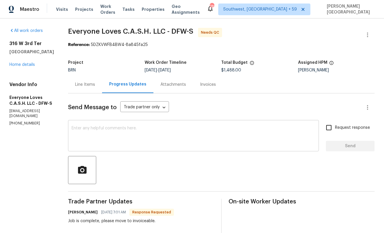
click at [116, 143] on textarea at bounding box center [194, 136] width 244 height 21
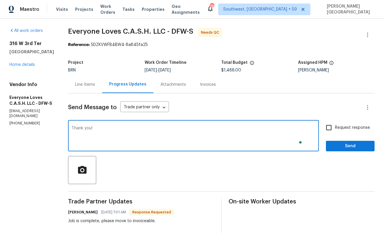
type textarea "Thank you!"
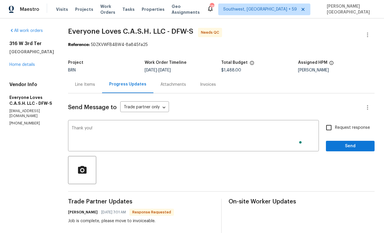
click at [344, 130] on span "Request response" at bounding box center [352, 128] width 35 height 6
click at [335, 130] on input "Request response" at bounding box center [329, 128] width 12 height 12
checkbox input "true"
click at [349, 149] on span "Send" at bounding box center [350, 146] width 39 height 7
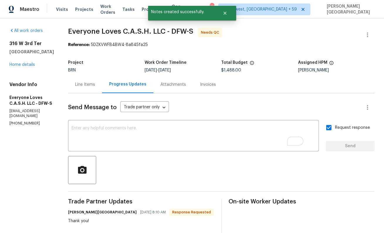
click at [92, 89] on div "Line Items" at bounding box center [85, 84] width 34 height 17
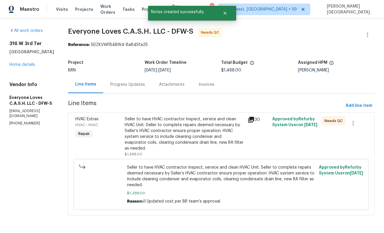
click at [161, 137] on div "Seller to have HVAC contractor inspect, service and clean HVAC Unit. Seller to …" at bounding box center [185, 133] width 120 height 35
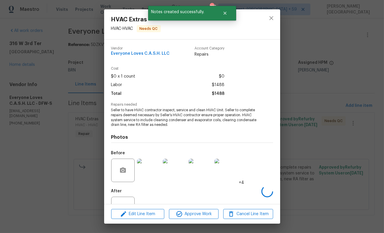
scroll to position [22, 0]
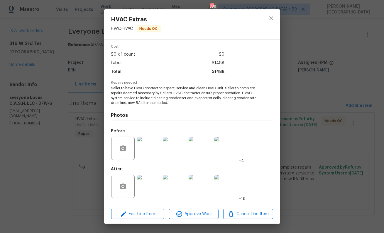
click at [148, 191] on img at bounding box center [148, 186] width 23 height 23
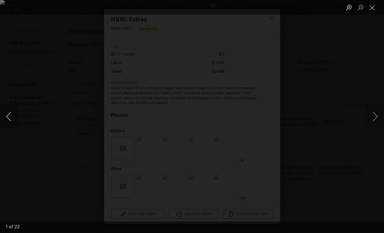
click at [9, 113] on button "Previous image" at bounding box center [9, 116] width 18 height 23
click at [9, 114] on button "Previous image" at bounding box center [9, 116] width 18 height 23
click at [9, 115] on button "Previous image" at bounding box center [9, 116] width 18 height 23
click at [10, 115] on button "Previous image" at bounding box center [9, 116] width 18 height 23
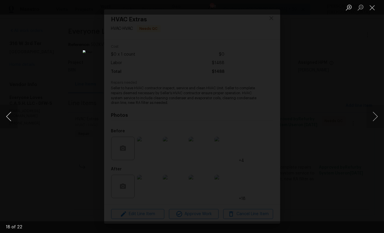
click at [9, 115] on button "Previous image" at bounding box center [9, 116] width 18 height 23
click at [8, 121] on button "Previous image" at bounding box center [9, 116] width 18 height 23
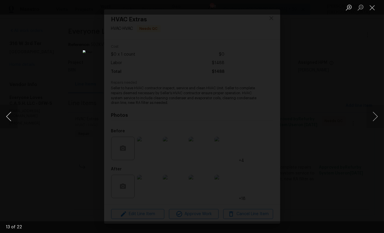
click at [8, 121] on button "Previous image" at bounding box center [9, 116] width 18 height 23
click at [372, 113] on button "Next image" at bounding box center [375, 116] width 18 height 23
click at [4, 123] on button "Previous image" at bounding box center [9, 116] width 18 height 23
click at [3, 124] on button "Previous image" at bounding box center [9, 116] width 18 height 23
click at [0, 116] on button "Previous image" at bounding box center [9, 116] width 18 height 23
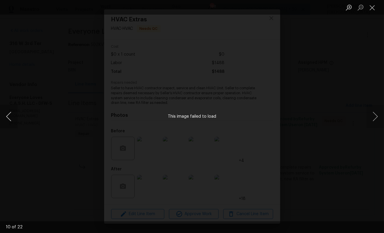
click at [1, 116] on button "Previous image" at bounding box center [9, 116] width 18 height 23
click at [0, 117] on button "Previous image" at bounding box center [9, 116] width 18 height 23
click at [2, 117] on button "Previous image" at bounding box center [9, 116] width 18 height 23
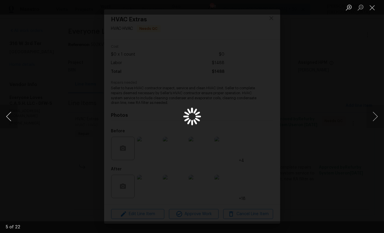
click at [2, 118] on button "Previous image" at bounding box center [9, 116] width 18 height 23
click at [4, 120] on button "Previous image" at bounding box center [9, 116] width 18 height 23
click at [326, 91] on div "Lightbox" at bounding box center [192, 116] width 384 height 233
click at [321, 79] on div "Lightbox" at bounding box center [192, 116] width 384 height 233
click at [374, 8] on button "Close lightbox" at bounding box center [372, 7] width 12 height 10
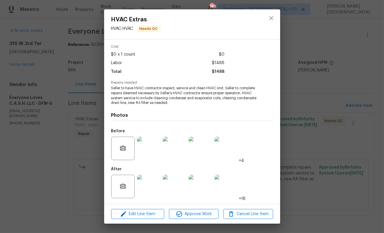
click at [237, 187] on img at bounding box center [225, 186] width 23 height 23
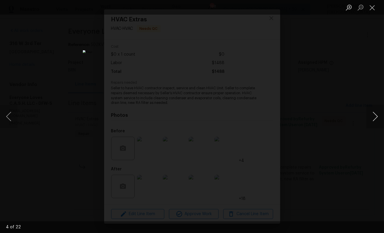
click at [371, 118] on button "Next image" at bounding box center [375, 116] width 18 height 23
click at [360, 85] on div "Lightbox" at bounding box center [192, 116] width 384 height 233
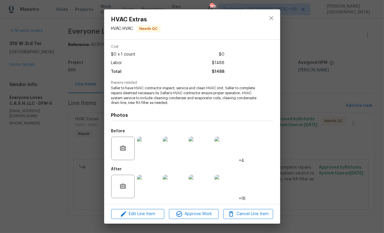
click at [148, 146] on img at bounding box center [148, 148] width 23 height 23
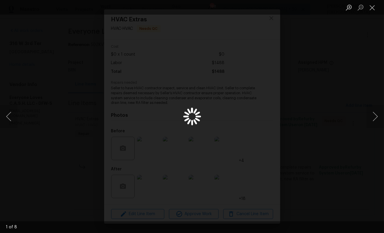
click at [350, 133] on div "Lightbox" at bounding box center [192, 116] width 384 height 233
click at [58, 120] on div "Lightbox" at bounding box center [192, 116] width 384 height 233
click at [376, 116] on button "Next image" at bounding box center [375, 116] width 18 height 23
click at [374, 6] on button "Close lightbox" at bounding box center [372, 7] width 12 height 10
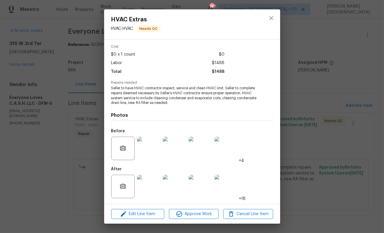
click at [55, 127] on div "HVAC Extras HVAC - HVAC Needs QC Vendor Everyone Loves C.A.S.H. LLC Account Cat…" at bounding box center [192, 116] width 384 height 233
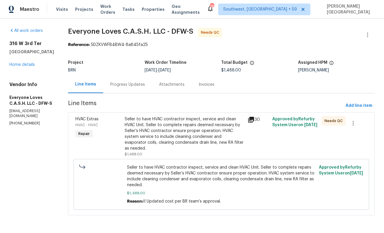
click at [144, 91] on div "Progress Updates" at bounding box center [127, 84] width 49 height 17
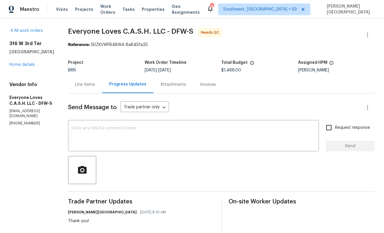
click at [91, 93] on div "Line Items" at bounding box center [85, 84] width 34 height 17
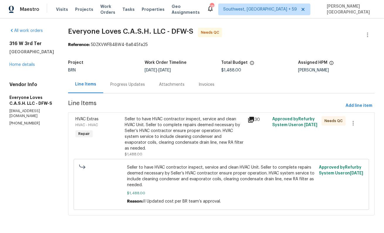
click at [153, 136] on div "Seller to have HVAC contractor inspect, service and clean HVAC Unit. Seller to …" at bounding box center [185, 133] width 120 height 35
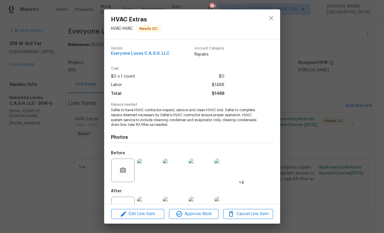
scroll to position [22, 0]
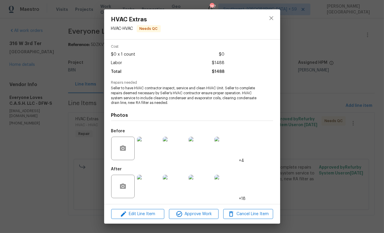
click at [145, 188] on img at bounding box center [148, 186] width 23 height 23
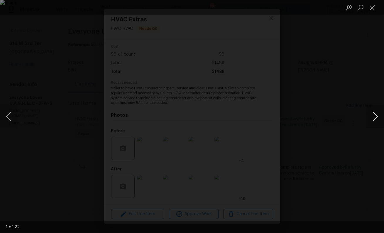
click at [376, 115] on button "Next image" at bounding box center [375, 116] width 18 height 23
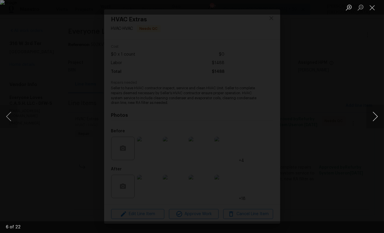
click at [377, 115] on button "Next image" at bounding box center [375, 116] width 18 height 23
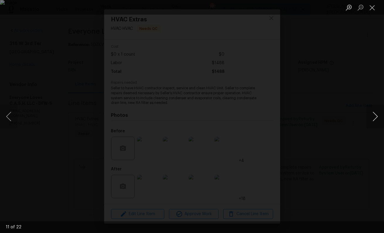
click at [377, 115] on button "Next image" at bounding box center [375, 116] width 18 height 23
click at [377, 116] on button "Next image" at bounding box center [375, 116] width 18 height 23
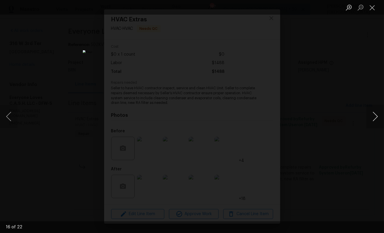
click at [377, 116] on button "Next image" at bounding box center [375, 116] width 18 height 23
click at [378, 117] on button "Next image" at bounding box center [375, 116] width 18 height 23
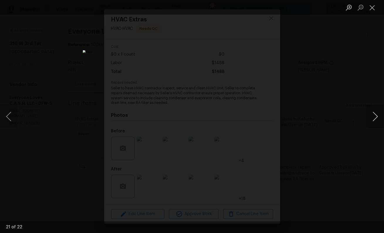
click at [378, 118] on button "Next image" at bounding box center [375, 116] width 18 height 23
click at [6, 114] on button "Previous image" at bounding box center [9, 116] width 18 height 23
click at [93, 165] on div "Lightbox" at bounding box center [192, 116] width 384 height 233
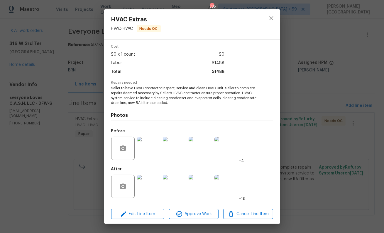
click at [304, 156] on div "HVAC Extras HVAC - HVAC Needs QC Vendor Everyone Loves C.A.S.H. LLC Account Cat…" at bounding box center [192, 116] width 384 height 233
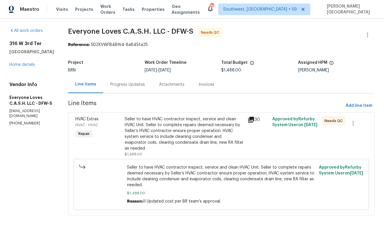
click at [139, 87] on div "Progress Updates" at bounding box center [127, 85] width 35 height 6
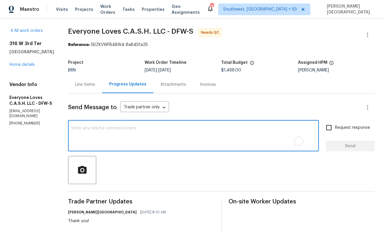
click at [144, 138] on textarea "To enrich screen reader interactions, please activate Accessibility in Grammarl…" at bounding box center [194, 136] width 244 height 21
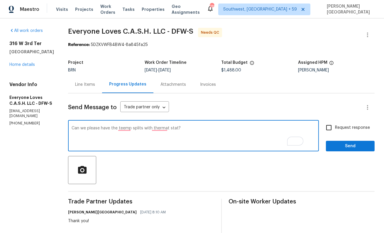
paste textarea "mp splits with the thermostat?"
type textarea "Can we please have the temp splits with the thermostat?"
click at [335, 127] on span "Request response" at bounding box center [352, 128] width 35 height 6
click at [335, 127] on input "Request response" at bounding box center [329, 128] width 12 height 12
checkbox input "true"
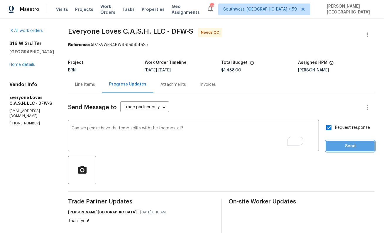
click at [338, 145] on span "Send" at bounding box center [350, 146] width 39 height 7
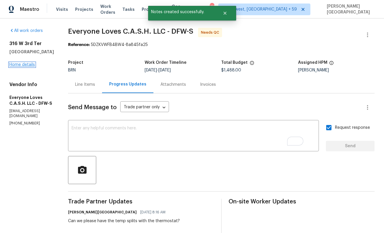
click at [24, 64] on link "Home details" at bounding box center [22, 65] width 26 height 4
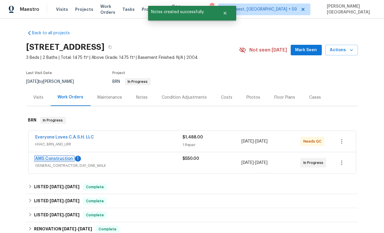
click at [56, 159] on link "AMS Construction" at bounding box center [54, 159] width 38 height 4
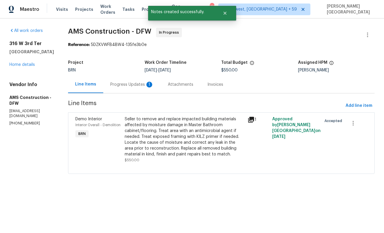
click at [131, 90] on div "Progress Updates 1" at bounding box center [131, 84] width 57 height 17
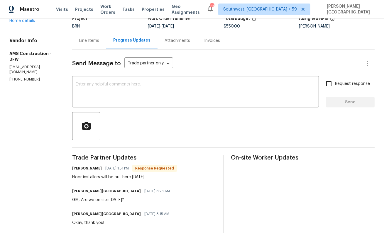
scroll to position [28, 0]
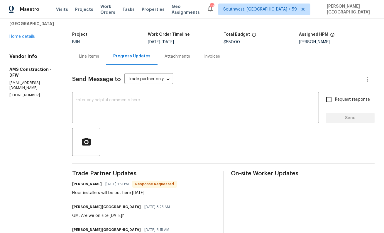
click at [121, 194] on div "Floor installers will be out here tomorrow" at bounding box center [124, 193] width 105 height 6
copy div "Floor installers will be out here tomorrow"
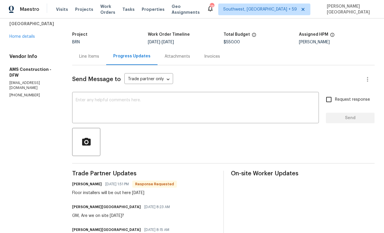
scroll to position [27, 0]
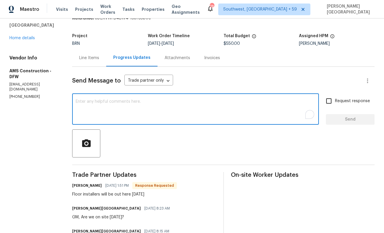
click at [82, 111] on textarea "To enrich screen reader interactions, please activate Accessibility in Grammarl…" at bounding box center [196, 110] width 240 height 21
type textarea "Perfect, TY!"
click at [346, 104] on span "Request response" at bounding box center [352, 101] width 35 height 6
click at [335, 104] on input "Request response" at bounding box center [329, 101] width 12 height 12
checkbox input "true"
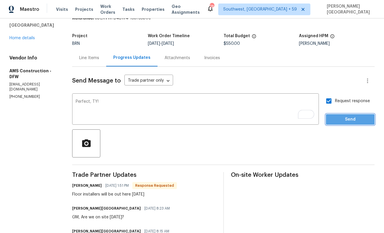
click at [346, 121] on span "Send" at bounding box center [350, 119] width 39 height 7
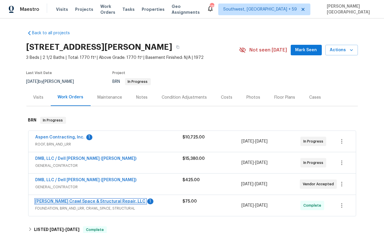
click at [93, 201] on link "[PERSON_NAME] Crawl Space & Structural Repair, LLC" at bounding box center [90, 202] width 110 height 4
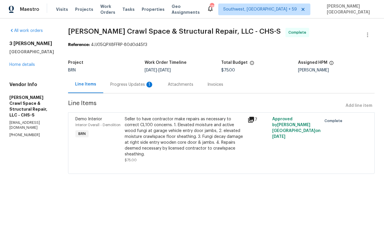
click at [135, 85] on div "Progress Updates 1" at bounding box center [131, 85] width 43 height 6
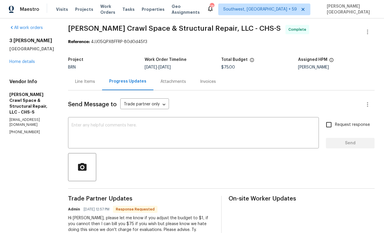
scroll to position [4, 0]
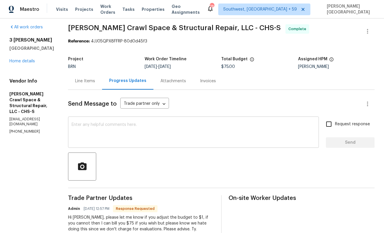
click at [127, 136] on textarea at bounding box center [194, 133] width 244 height 21
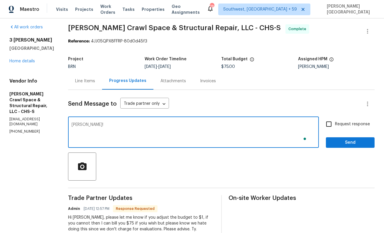
type textarea "[PERSON_NAME]!"
drag, startPoint x: 331, startPoint y: 126, endPoint x: 331, endPoint y: 135, distance: 8.5
click at [331, 126] on input "Request response" at bounding box center [329, 124] width 12 height 12
checkbox input "true"
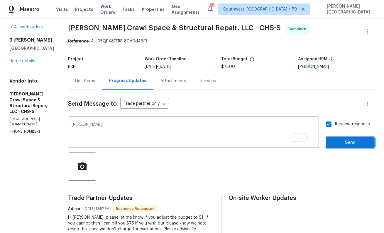
click at [333, 145] on span "Send" at bounding box center [350, 142] width 39 height 7
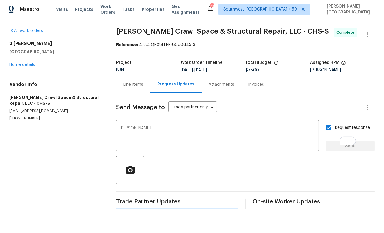
scroll to position [0, 0]
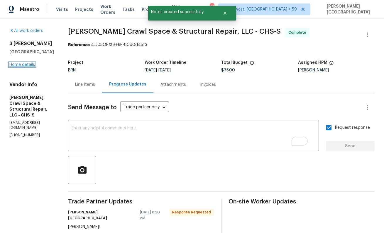
click at [20, 65] on link "Home details" at bounding box center [22, 65] width 26 height 4
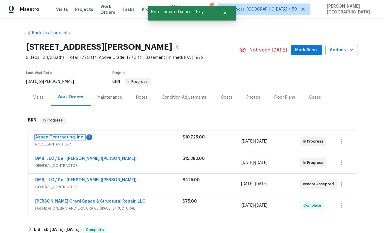
click at [64, 137] on link "Aspen Contracting, Inc." at bounding box center [59, 137] width 49 height 4
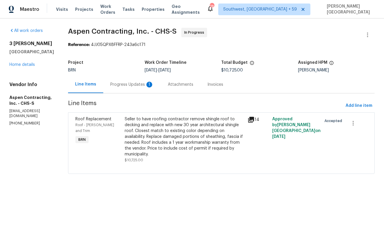
click at [145, 92] on div "Progress Updates 1" at bounding box center [131, 84] width 57 height 17
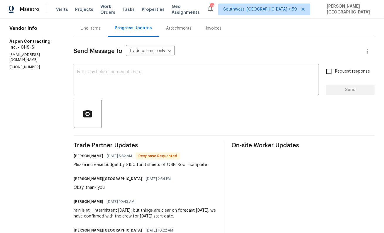
scroll to position [69, 0]
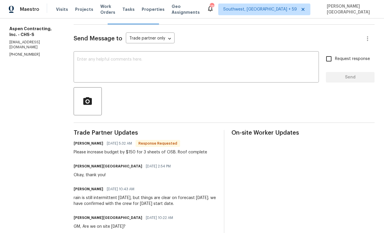
click at [133, 152] on div "Please increase budget by $150 for 3 sheets of OSB. Roof complete" at bounding box center [140, 153] width 133 height 6
copy div "150"
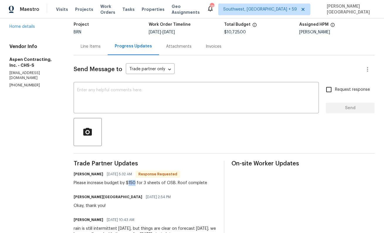
scroll to position [2, 0]
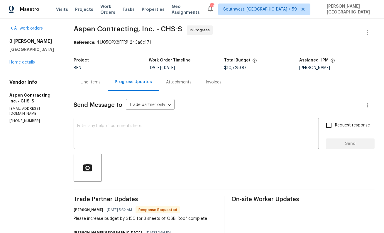
click at [90, 80] on div "Line Items" at bounding box center [91, 82] width 20 height 6
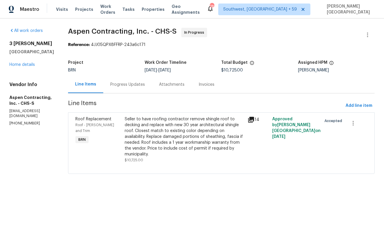
click at [197, 134] on div "Seller to have roofing contractor remove shingle roof to decking and replace wi…" at bounding box center [185, 136] width 120 height 41
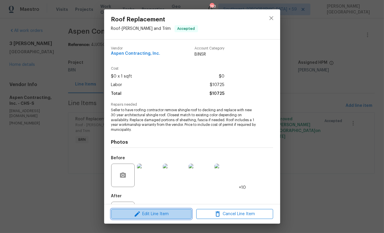
click at [149, 214] on span "Edit Line Item" at bounding box center [151, 214] width 77 height 7
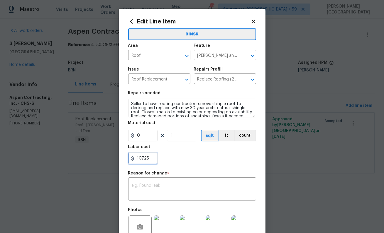
click at [143, 158] on input "10725" at bounding box center [142, 159] width 29 height 12
type input "10875"
click at [143, 192] on textarea at bounding box center [192, 190] width 121 height 12
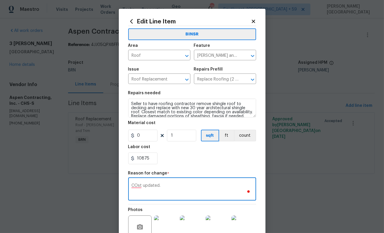
scroll to position [61, 0]
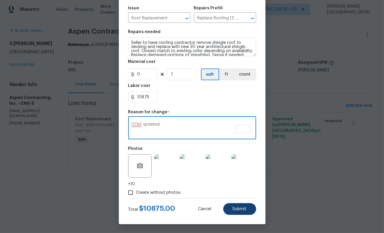
type textarea "COst updated."
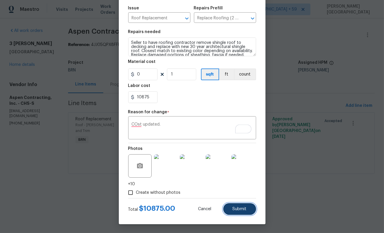
click at [240, 212] on button "Submit" at bounding box center [239, 210] width 33 height 12
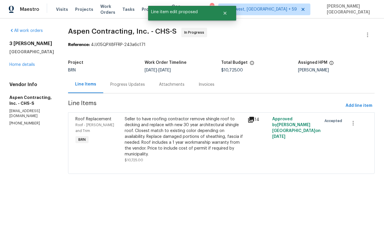
scroll to position [0, 0]
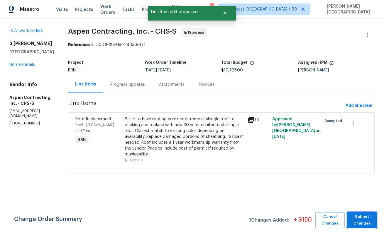
click at [360, 217] on span "Submit Changes" at bounding box center [362, 220] width 24 height 13
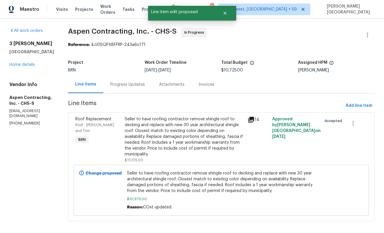
click at [131, 85] on div "Progress Updates" at bounding box center [127, 85] width 35 height 6
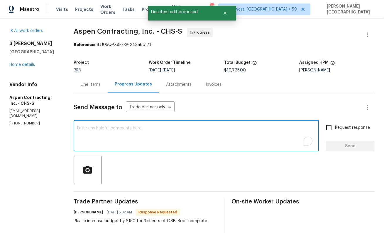
click at [128, 142] on textarea "To enrich screen reader interactions, please activate Accessibility in Grammarl…" at bounding box center [196, 136] width 238 height 21
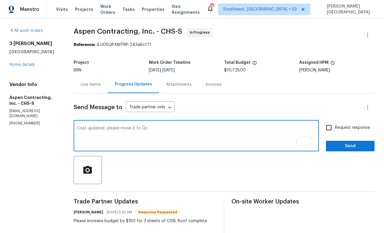
type textarea "Cost updated, please move it to Qc"
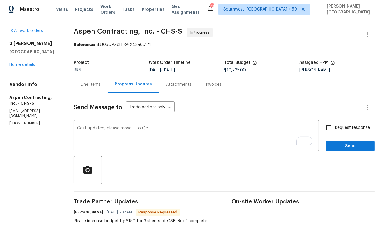
click at [346, 126] on span "Request response" at bounding box center [352, 128] width 35 height 6
click at [335, 126] on input "Request response" at bounding box center [329, 128] width 12 height 12
checkbox input "true"
click at [346, 144] on span "Send" at bounding box center [350, 146] width 39 height 7
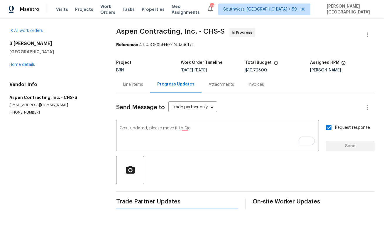
click at [121, 25] on div "All work orders [STREET_ADDRESS][PERSON_NAME] Home details Vendor Info Aspen Co…" at bounding box center [192, 118] width 384 height 201
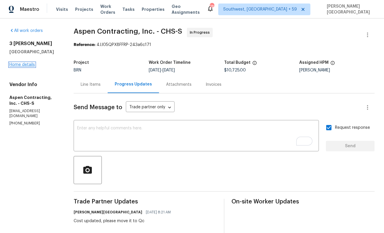
click at [25, 64] on link "Home details" at bounding box center [22, 65] width 26 height 4
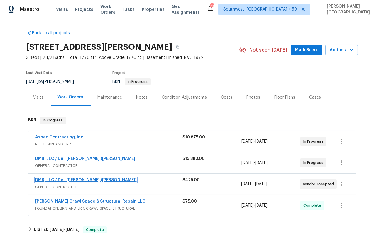
click at [62, 180] on link "DMB, LLC / Dell [PERSON_NAME] ([PERSON_NAME])" at bounding box center [85, 180] width 101 height 4
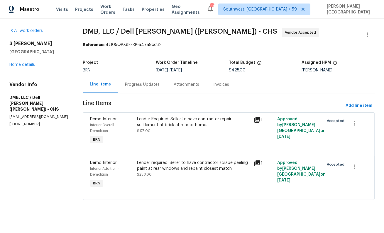
click at [145, 87] on div "Progress Updates" at bounding box center [142, 85] width 35 height 6
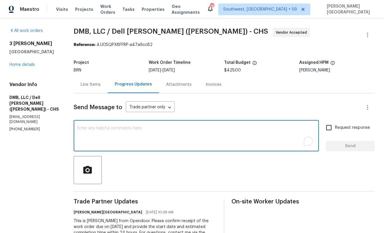
click at [129, 139] on textarea "To enrich screen reader interactions, please activate Accessibility in Grammarl…" at bounding box center [196, 136] width 238 height 21
paste textarea "Thanks for accepting the WO. Please provide the timeline soon?"
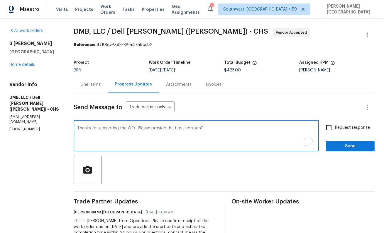
type textarea "Thanks for accepting the WO. Please provide the timeline soon?"
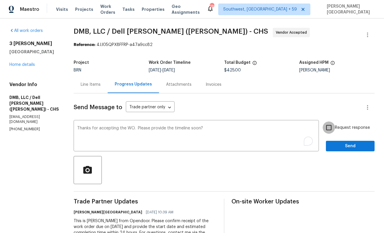
click at [334, 130] on input "Request response" at bounding box center [329, 128] width 12 height 12
checkbox input "true"
click at [337, 146] on span "Send" at bounding box center [350, 146] width 39 height 7
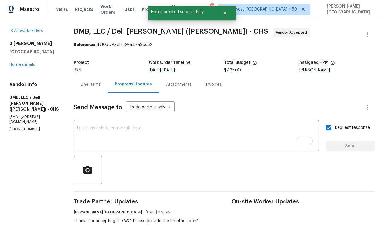
click at [78, 30] on span "DMB, LLC / Dell [PERSON_NAME] ([PERSON_NAME]) - CHS" at bounding box center [171, 31] width 194 height 7
copy span "DMB"
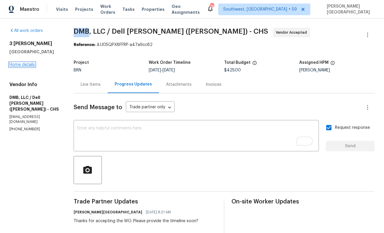
click at [25, 64] on link "Home details" at bounding box center [22, 65] width 26 height 4
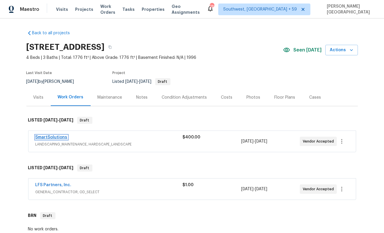
click at [55, 138] on link "SmartSolutions" at bounding box center [51, 137] width 32 height 4
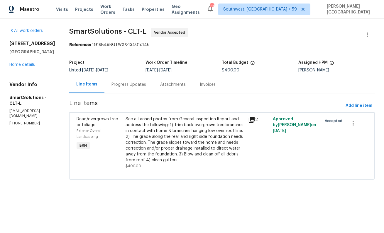
click at [136, 93] on div "Progress Updates" at bounding box center [128, 84] width 49 height 17
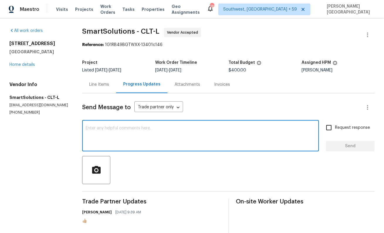
click at [121, 140] on textarea at bounding box center [201, 136] width 230 height 21
click at [12, 64] on link "Home details" at bounding box center [22, 65] width 26 height 4
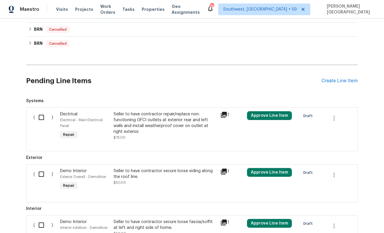
scroll to position [460, 0]
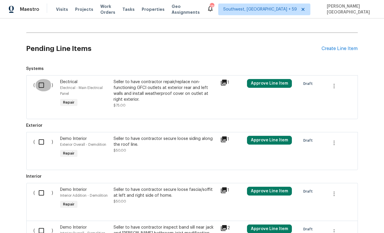
click at [40, 86] on input "checkbox" at bounding box center [43, 85] width 17 height 12
checkbox input "true"
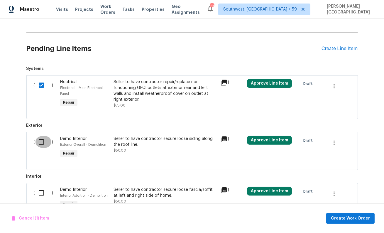
click at [40, 147] on input "checkbox" at bounding box center [43, 142] width 17 height 12
checkbox input "true"
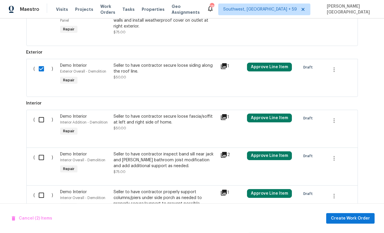
scroll to position [538, 0]
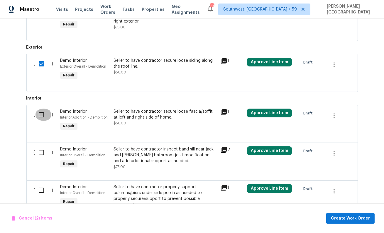
click at [43, 118] on input "checkbox" at bounding box center [43, 115] width 17 height 12
checkbox input "true"
click at [39, 151] on input "checkbox" at bounding box center [43, 153] width 17 height 12
checkbox input "true"
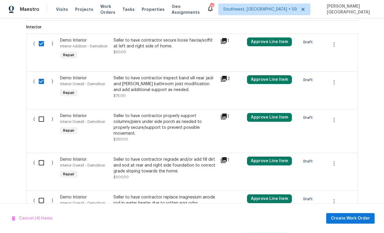
scroll to position [614, 0]
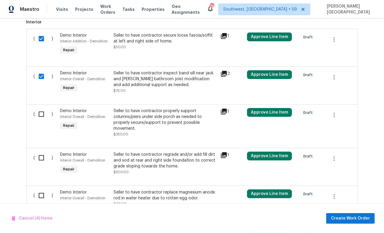
click at [45, 112] on input "checkbox" at bounding box center [43, 114] width 17 height 12
checkbox input "true"
click at [44, 144] on div at bounding box center [192, 141] width 317 height 7
click at [43, 160] on input "checkbox" at bounding box center [43, 158] width 17 height 12
checkbox input "true"
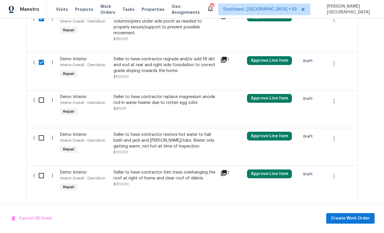
scroll to position [705, 0]
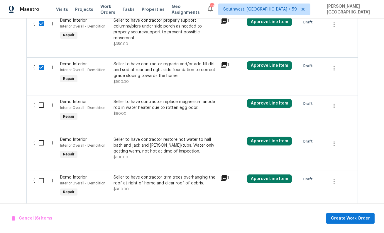
click at [40, 105] on input "checkbox" at bounding box center [43, 105] width 17 height 12
checkbox input "true"
click at [38, 136] on div "( )" at bounding box center [45, 148] width 27 height 27
click at [38, 148] on input "checkbox" at bounding box center [43, 143] width 17 height 12
checkbox input "true"
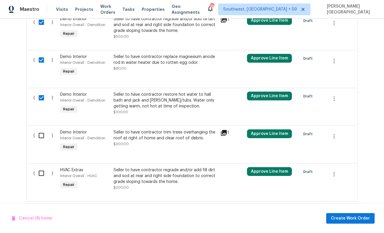
scroll to position [759, 0]
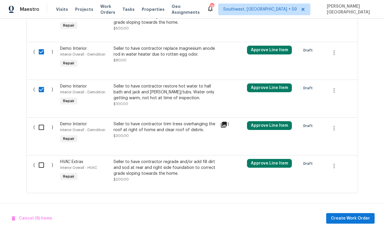
click at [39, 128] on input "checkbox" at bounding box center [43, 127] width 17 height 12
checkbox input "true"
click at [38, 172] on div "( )" at bounding box center [45, 170] width 27 height 27
click at [45, 157] on div "( ) HVAC Extras Interior Overall - HVAC Repair Seller to have contractor regrad…" at bounding box center [191, 174] width 331 height 38
click at [45, 161] on input "checkbox" at bounding box center [43, 165] width 17 height 12
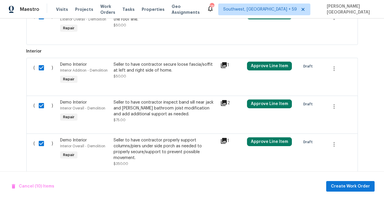
scroll to position [792, 0]
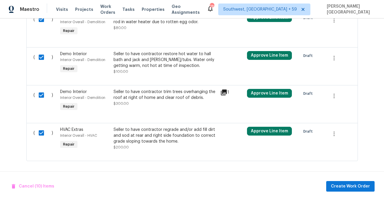
click at [44, 130] on input "checkbox" at bounding box center [43, 133] width 17 height 12
checkbox input "false"
click at [150, 136] on div "Seller to have contractor regrade and/or add fill dirt and sod at rear and righ…" at bounding box center [164, 136] width 103 height 18
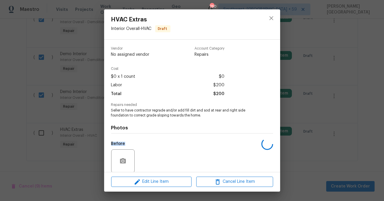
click at [150, 136] on div "Photos Before After" at bounding box center [192, 166] width 162 height 96
click at [150, 178] on button "Edit Line Item" at bounding box center [151, 182] width 80 height 10
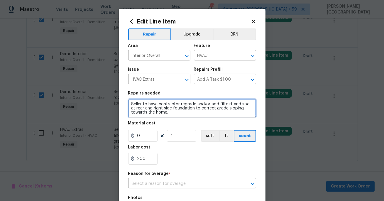
click at [170, 109] on textarea "Seller to have contractor regrade and/or add fill dirt and sod at rear and righ…" at bounding box center [192, 108] width 128 height 19
paste textarea "HVAC contractor repair loose and/or disconnected ducts at main bedroom."
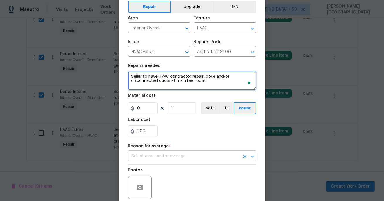
scroll to position [75, 0]
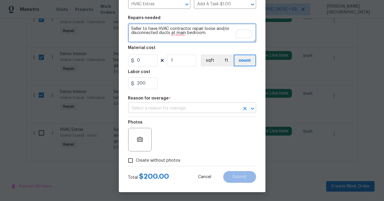
type textarea "Seller to have HVAC contractor repair loose and/or disconnected ducts at main b…"
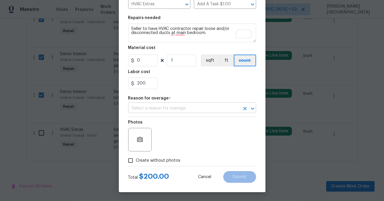
click at [157, 109] on input "text" at bounding box center [183, 108] width 111 height 9
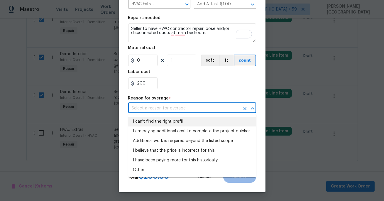
click at [158, 126] on li "I can't find the right prefill" at bounding box center [192, 122] width 128 height 10
type input "I can't find the right prefill"
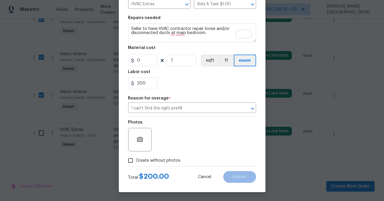
click at [155, 157] on label "Create without photos" at bounding box center [153, 160] width 56 height 11
click at [136, 157] on input "Create without photos" at bounding box center [130, 160] width 11 height 11
checkbox input "true"
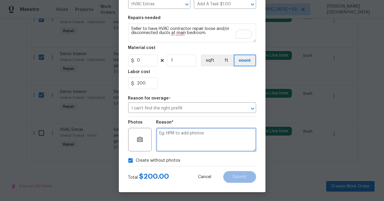
click at [184, 133] on textarea at bounding box center [206, 139] width 100 height 23
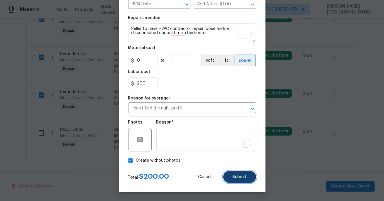
click at [251, 177] on button "Submit" at bounding box center [239, 177] width 33 height 12
type textarea "Seller to have HVAC contractor repair loose and/or disconnected ducts at main b…"
type input "I can't find the right prefill"
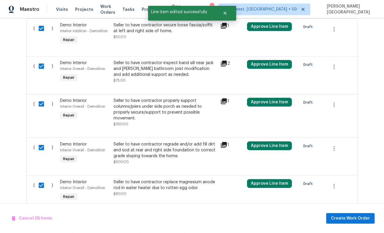
scroll to position [710, 0]
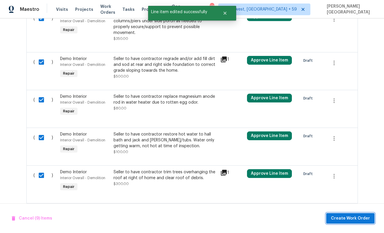
click at [342, 214] on button "Create Work Order" at bounding box center [350, 218] width 48 height 11
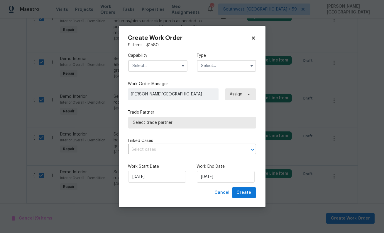
click at [150, 65] on input "text" at bounding box center [157, 66] width 59 height 12
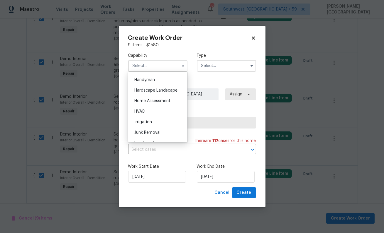
scroll to position [345, 0]
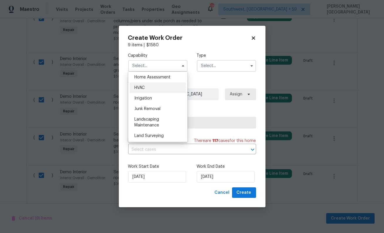
click at [149, 88] on div "HVAC" at bounding box center [158, 88] width 56 height 11
type input "HVAC"
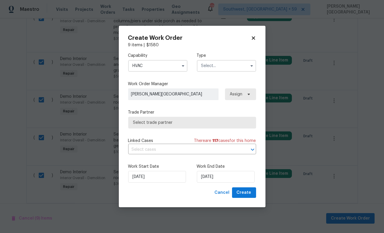
click at [212, 70] on input "text" at bounding box center [226, 66] width 59 height 12
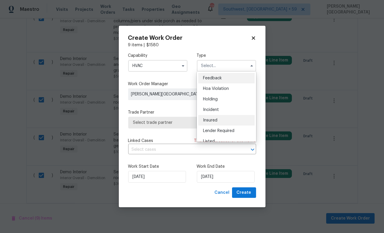
scroll to position [133, 0]
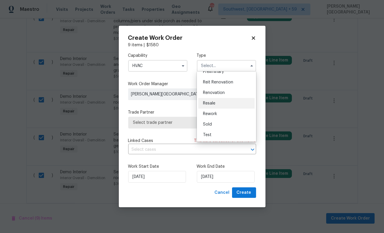
click at [210, 104] on span "Resale" at bounding box center [209, 103] width 12 height 4
type input "Resale"
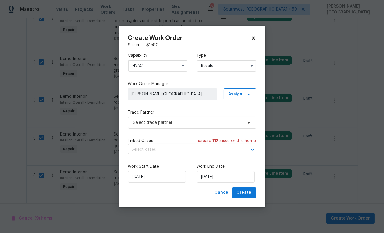
click at [154, 148] on input "text" at bounding box center [183, 149] width 111 height 9
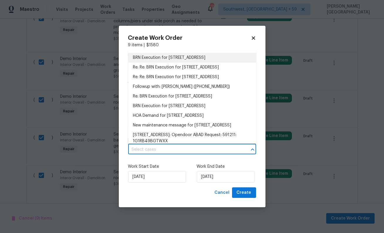
click at [159, 56] on li "BRN Execution for 728 Jefferson Ave, Rock Hill, SC 29730" at bounding box center [192, 58] width 128 height 10
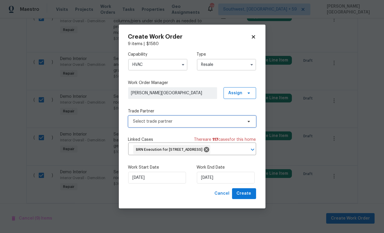
click at [196, 119] on span "Select trade partner" at bounding box center [187, 122] width 109 height 6
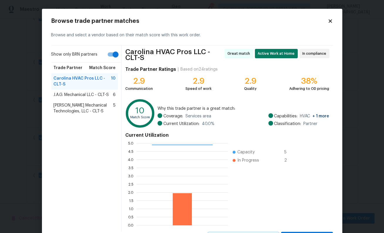
scroll to position [28, 0]
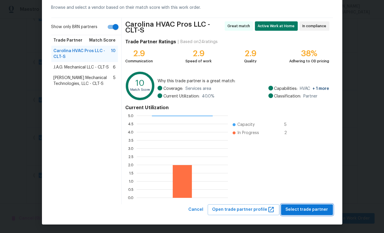
click at [299, 207] on span "Select trade partner" at bounding box center [307, 209] width 43 height 7
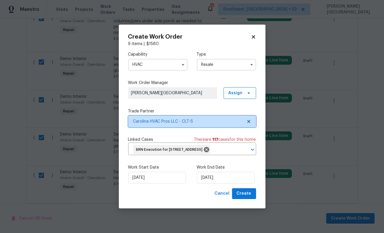
scroll to position [0, 0]
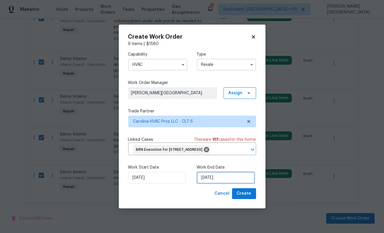
click at [218, 184] on input "8/12/2025" at bounding box center [226, 178] width 58 height 12
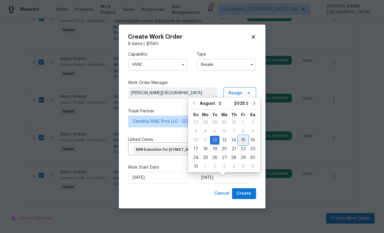
click at [240, 140] on div "15" at bounding box center [242, 140] width 9 height 8
type input "8/15/2025"
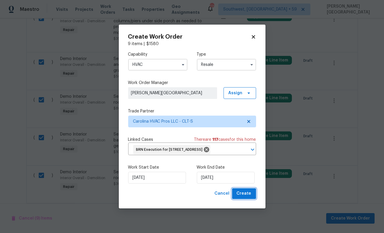
click at [246, 198] on span "Create" at bounding box center [244, 193] width 15 height 7
checkbox input "false"
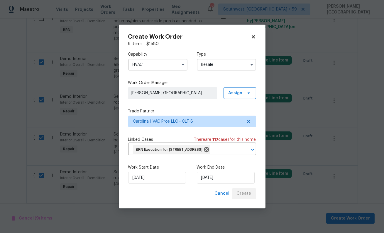
checkbox input "false"
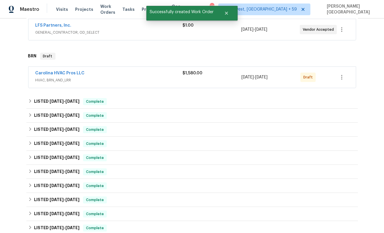
scroll to position [87, 0]
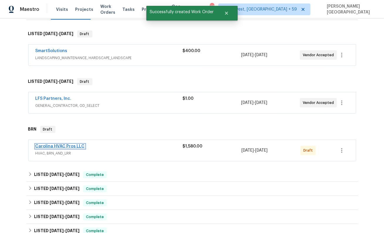
click at [60, 148] on link "Carolina HVAC Pros LLC" at bounding box center [59, 147] width 49 height 4
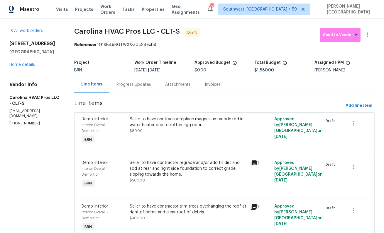
click at [147, 89] on div "Progress Updates" at bounding box center [133, 84] width 49 height 17
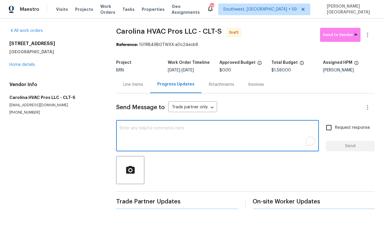
click at [156, 136] on textarea "To enrich screen reader interactions, please activate Accessibility in Grammarl…" at bounding box center [218, 136] width 196 height 21
paste textarea "This is Isabel from Opendoor. Please confirm receipt of the work order due on 0…"
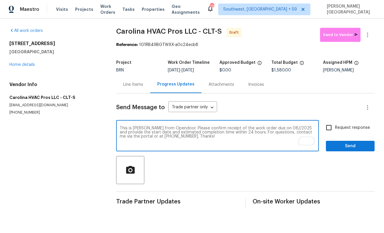
click at [277, 128] on textarea "This is Isabel from Opendoor. Please confirm receipt of the work order due on 0…" at bounding box center [218, 136] width 196 height 21
type textarea "This is Isabel from Opendoor. Please confirm receipt of the work order due on 0…"
click at [324, 130] on input "Request response" at bounding box center [329, 128] width 12 height 12
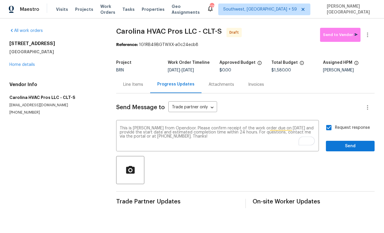
click at [338, 155] on div "Send Message to Trade partner only Trade partner only ​ This is Isabel from Ope…" at bounding box center [245, 151] width 258 height 115
click at [340, 132] on label "Request response" at bounding box center [346, 128] width 47 height 12
click at [335, 132] on input "Request response" at bounding box center [329, 128] width 12 height 12
checkbox input "false"
click at [339, 149] on span "Send" at bounding box center [350, 146] width 39 height 7
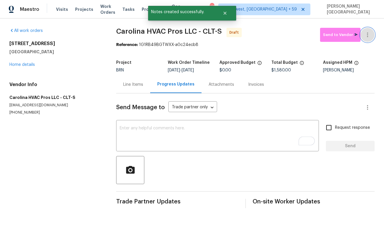
click at [370, 40] on button "button" at bounding box center [367, 35] width 14 height 14
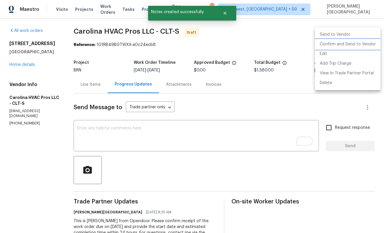
click at [350, 45] on li "Confirm and Send to Vendor" at bounding box center [347, 45] width 65 height 10
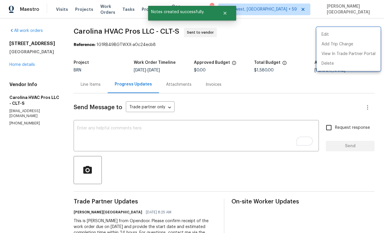
click at [19, 63] on div at bounding box center [192, 116] width 384 height 233
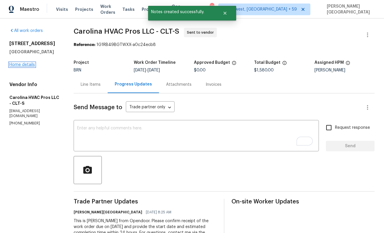
click at [23, 64] on link "Home details" at bounding box center [22, 65] width 26 height 4
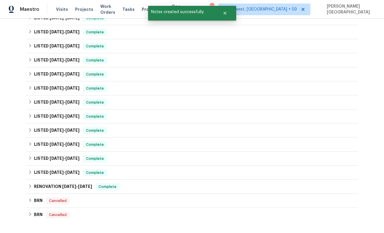
scroll to position [395, 0]
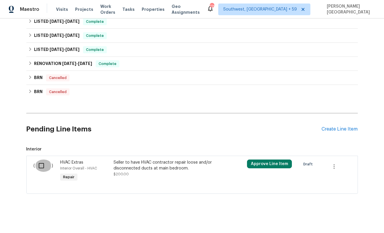
click at [45, 166] on input "checkbox" at bounding box center [43, 166] width 17 height 12
checkbox input "true"
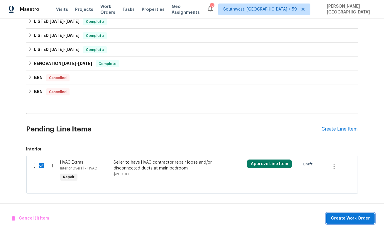
click at [347, 215] on span "Create Work Order" at bounding box center [350, 218] width 39 height 7
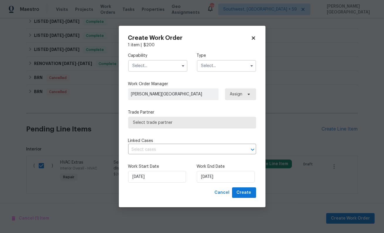
click at [169, 64] on input "text" at bounding box center [157, 66] width 59 height 12
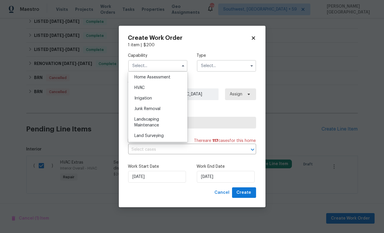
scroll to position [338, 0]
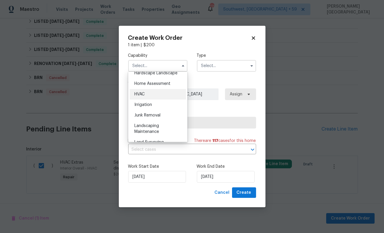
click at [152, 92] on div "HVAC" at bounding box center [158, 94] width 56 height 11
type input "HVAC"
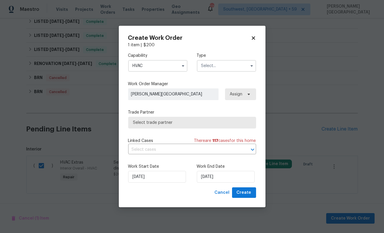
click at [205, 62] on input "text" at bounding box center [226, 66] width 59 height 12
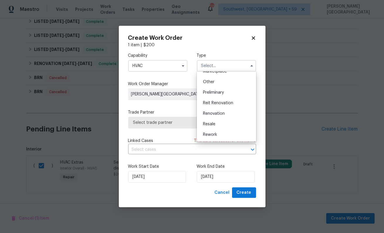
scroll to position [133, 0]
click at [207, 100] on div "Resale" at bounding box center [226, 103] width 56 height 11
type input "Resale"
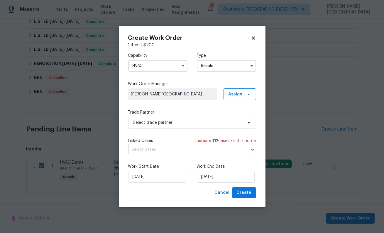
click at [160, 149] on input "text" at bounding box center [183, 149] width 111 height 9
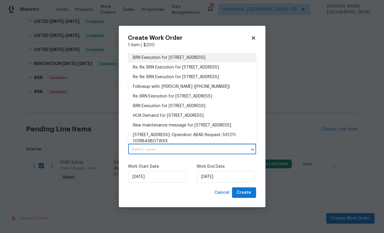
click at [164, 56] on li "BRN Execution for 728 Jefferson Ave, Rock Hill, SC 29730" at bounding box center [192, 58] width 128 height 10
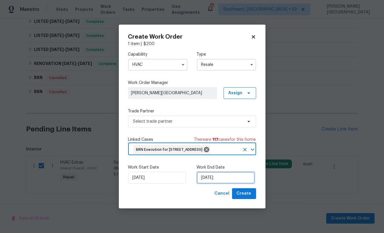
click at [208, 184] on input "8/12/2025" at bounding box center [226, 178] width 58 height 12
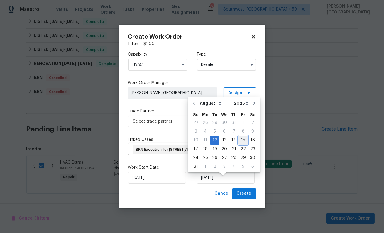
click at [238, 140] on div "15" at bounding box center [242, 140] width 9 height 8
type input "8/15/2025"
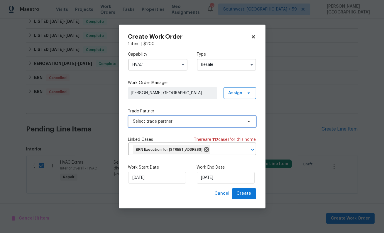
click at [184, 119] on span "Select trade partner" at bounding box center [187, 122] width 109 height 6
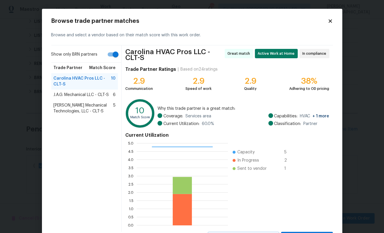
scroll to position [28, 0]
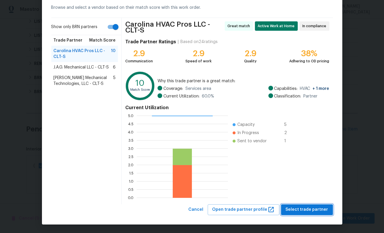
click at [292, 210] on span "Select trade partner" at bounding box center [307, 209] width 43 height 7
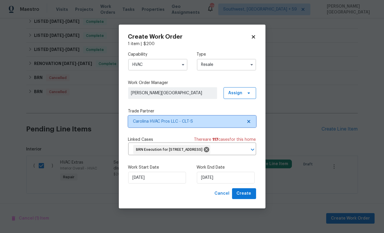
scroll to position [0, 0]
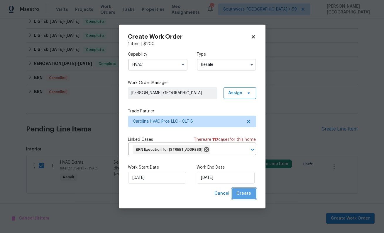
click at [247, 198] on span "Create" at bounding box center [244, 193] width 15 height 7
checkbox input "false"
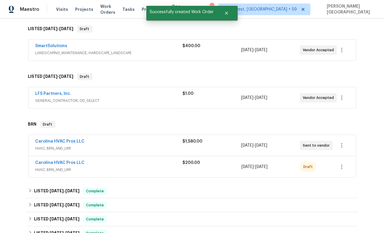
scroll to position [91, 0]
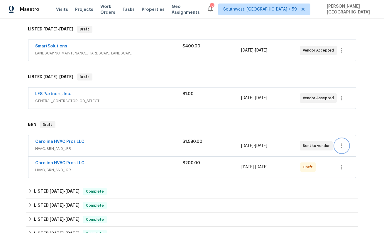
click at [339, 146] on icon "button" at bounding box center [341, 146] width 7 height 7
click at [331, 147] on li "Edit" at bounding box center [348, 146] width 63 height 10
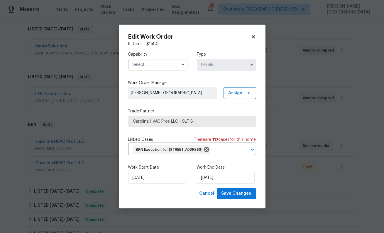
click at [150, 60] on input "text" at bounding box center [157, 65] width 59 height 12
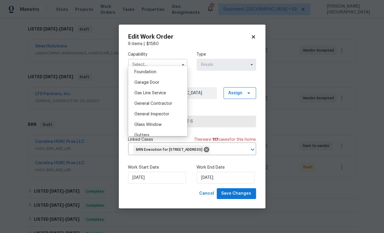
scroll to position [284, 0]
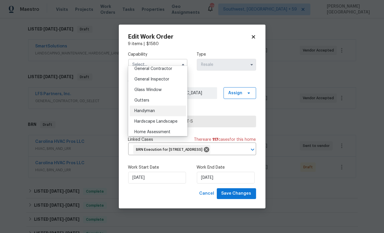
click at [151, 107] on div "Handyman" at bounding box center [158, 111] width 56 height 11
type input "Handyman"
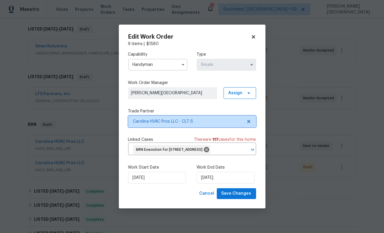
click at [232, 119] on span "Carolina HVAC Pros LLC - CLT-S" at bounding box center [187, 122] width 109 height 6
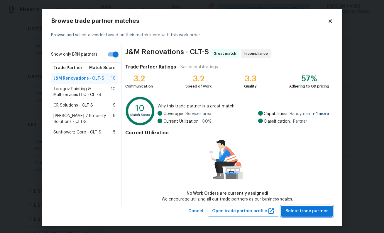
click at [302, 210] on span "Select trade partner" at bounding box center [307, 211] width 43 height 7
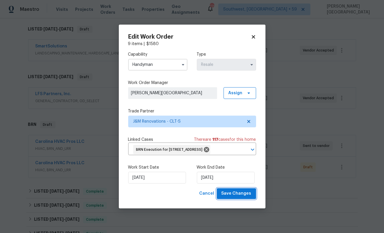
click at [242, 198] on span "Save Changes" at bounding box center [236, 193] width 30 height 7
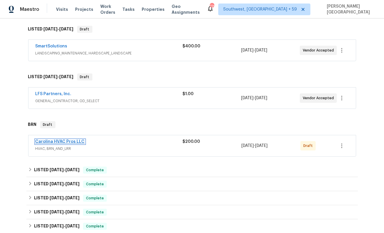
click at [44, 142] on link "Carolina HVAC Pros LLC" at bounding box center [59, 142] width 49 height 4
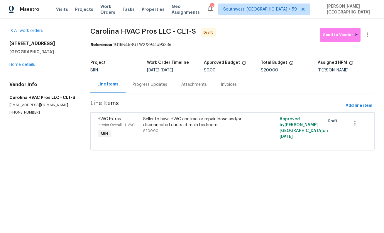
click at [147, 85] on div "Progress Updates" at bounding box center [150, 85] width 35 height 6
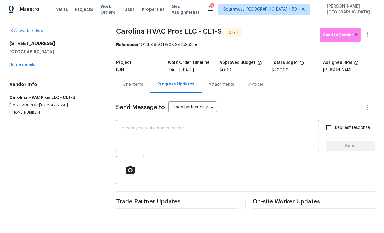
click at [140, 152] on div "Send Message to Trade partner only Trade partner only ​ x ​ Request response Se…" at bounding box center [245, 152] width 258 height 116
click at [136, 132] on textarea at bounding box center [218, 136] width 196 height 21
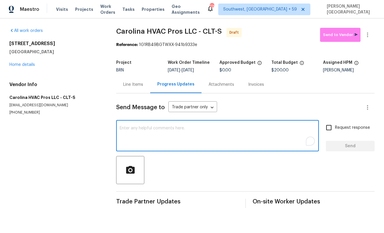
paste textarea "This is Isabel from Opendoor. Please confirm receipt of the work order due on 0…"
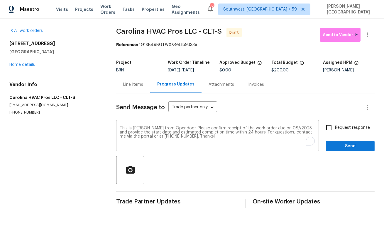
click at [277, 126] on div "This is Isabel from Opendoor. Please confirm receipt of the work order due on 0…" at bounding box center [217, 137] width 203 height 30
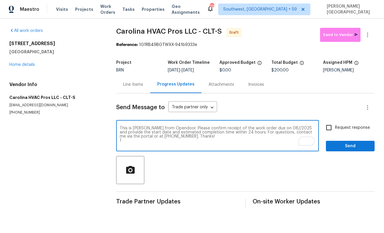
click at [276, 128] on textarea "This is Isabel from Opendoor. Please confirm receipt of the work order due on 0…" at bounding box center [218, 136] width 196 height 21
type textarea "This is Isabel from Opendoor. Please confirm receipt of the work order due on 0…"
click at [334, 130] on input "Request response" at bounding box center [329, 128] width 12 height 12
checkbox input "true"
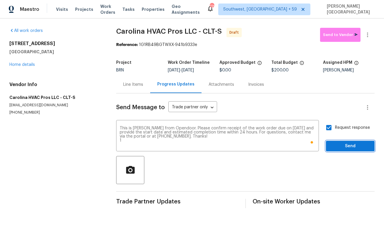
click at [337, 145] on span "Send" at bounding box center [350, 146] width 39 height 7
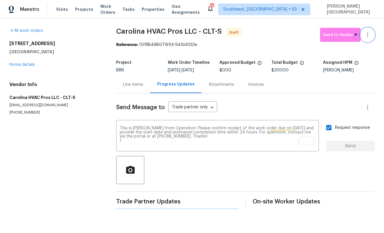
click at [368, 31] on button "button" at bounding box center [367, 35] width 14 height 14
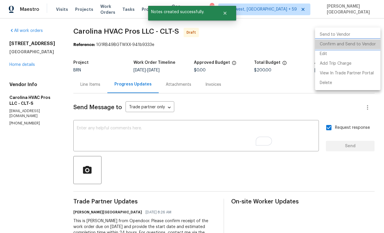
click at [358, 40] on li "Confirm and Send to Vendor" at bounding box center [347, 45] width 65 height 10
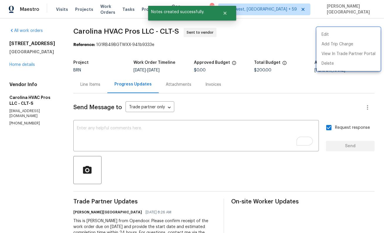
click at [13, 65] on div at bounding box center [192, 116] width 384 height 233
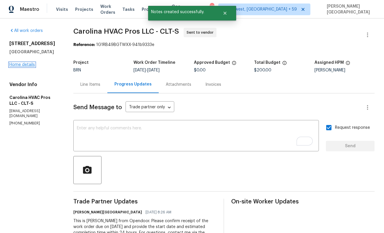
click at [16, 64] on link "Home details" at bounding box center [22, 65] width 26 height 4
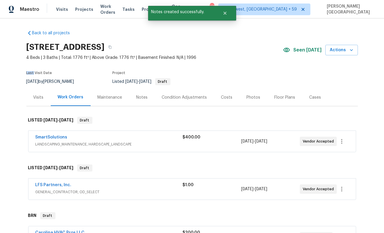
scroll to position [79, 0]
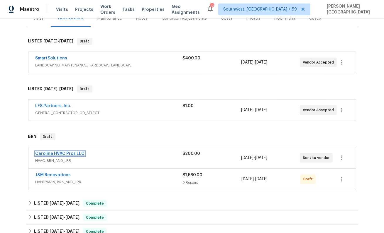
click at [78, 154] on link "Carolina HVAC Pros LLC" at bounding box center [59, 154] width 49 height 4
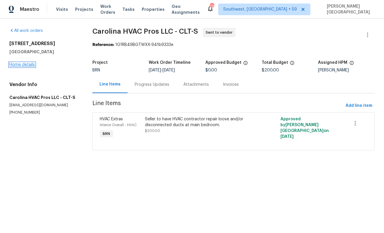
click at [23, 64] on link "Home details" at bounding box center [22, 65] width 26 height 4
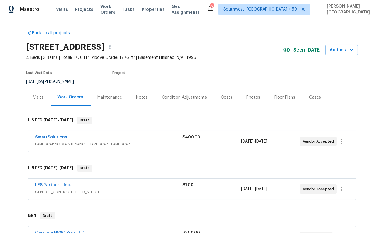
scroll to position [79, 0]
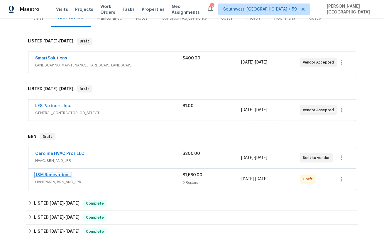
click at [62, 174] on link "J&M Renovations" at bounding box center [52, 175] width 35 height 4
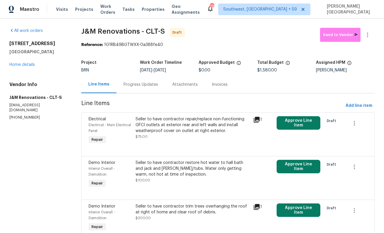
click at [149, 87] on div "Progress Updates" at bounding box center [140, 85] width 35 height 6
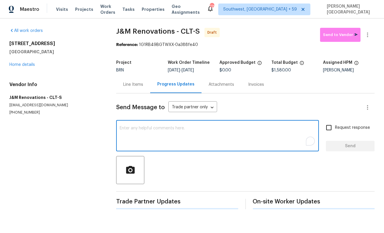
click at [132, 141] on textarea "To enrich screen reader interactions, please activate Accessibility in Grammarl…" at bounding box center [218, 136] width 196 height 21
paste textarea "This is Isabel from Opendoor. Please confirm receipt of the work order due on 0…"
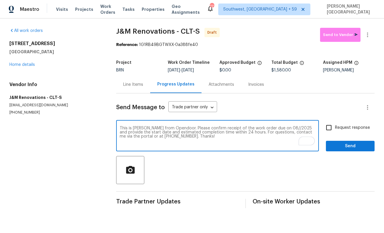
click at [276, 128] on textarea "This is Isabel from Opendoor. Please confirm receipt of the work order due on 0…" at bounding box center [218, 136] width 196 height 21
type textarea "This is Isabel from Opendoor. Please confirm receipt of the work order due on 0…"
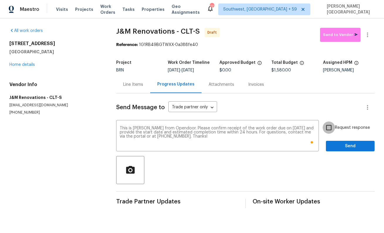
click at [328, 130] on input "Request response" at bounding box center [329, 128] width 12 height 12
checkbox input "true"
click at [342, 149] on span "Send" at bounding box center [350, 146] width 39 height 7
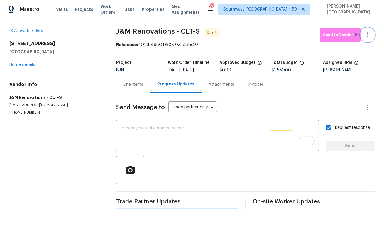
click at [368, 33] on icon "button" at bounding box center [367, 34] width 7 height 7
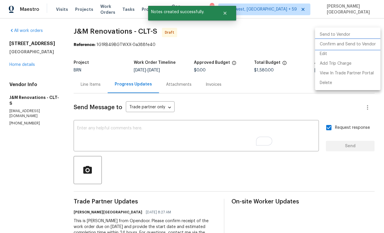
click at [343, 44] on li "Confirm and Send to Vendor" at bounding box center [347, 45] width 65 height 10
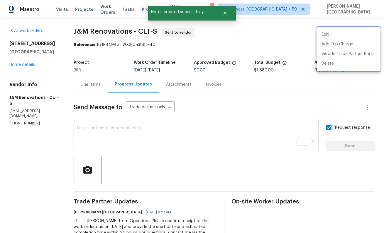
click at [24, 60] on div at bounding box center [192, 116] width 384 height 233
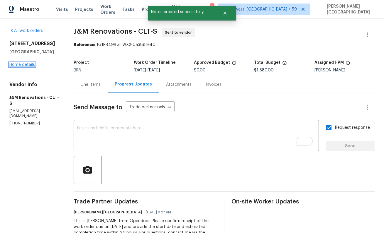
click at [24, 64] on link "Home details" at bounding box center [22, 65] width 26 height 4
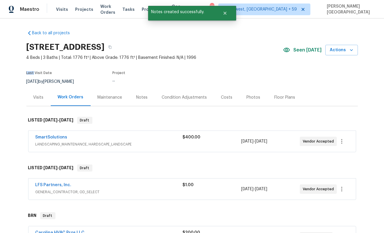
click at [24, 64] on div "Back to all projects 728 Jefferson Ave, Rock Hill, SC 29730 4 Beds | 3 Baths | …" at bounding box center [192, 125] width 384 height 215
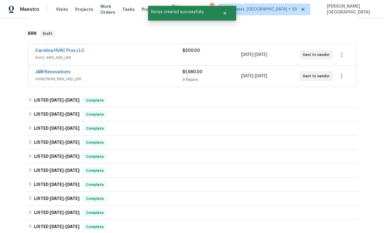
scroll to position [133, 0]
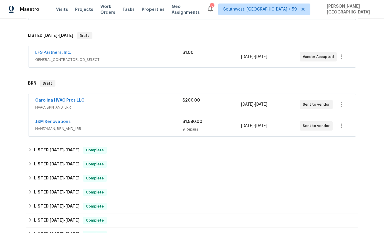
click at [103, 116] on div "J&M Renovations HANDYMAN, BRN_AND_LRR $1,580.00 9 Repairs 8/12/2025 - 8/15/2025…" at bounding box center [191, 126] width 327 height 21
click at [126, 95] on div "Carolina HVAC Pros LLC HVAC, BRN_AND_LRR $200.00 8/12/2025 - 8/15/2025 Sent to …" at bounding box center [191, 104] width 327 height 21
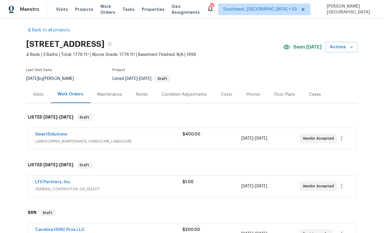
scroll to position [0, 0]
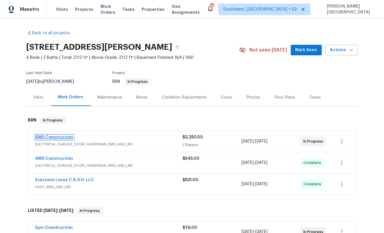
click at [65, 137] on link "AMS Construction" at bounding box center [54, 137] width 38 height 4
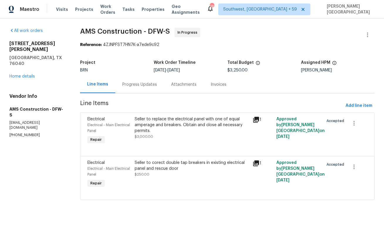
click at [155, 86] on div "Progress Updates" at bounding box center [139, 85] width 35 height 6
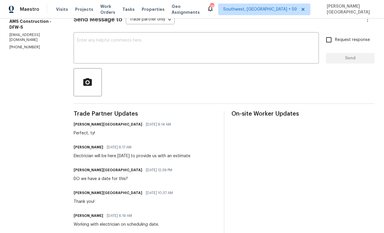
scroll to position [104, 0]
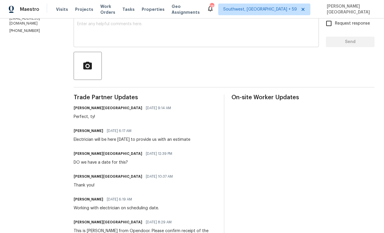
click at [169, 44] on div "x ​" at bounding box center [196, 32] width 245 height 30
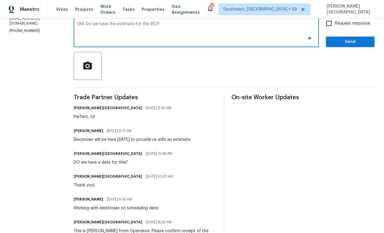
type textarea "GM, Do we have the estimate for the WO?"
click at [342, 23] on span "Request response" at bounding box center [352, 24] width 35 height 6
click at [335, 23] on input "Request response" at bounding box center [329, 23] width 12 height 12
checkbox input "true"
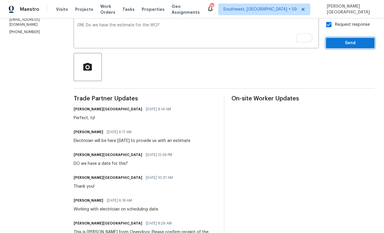
click at [342, 47] on button "Send" at bounding box center [350, 43] width 49 height 11
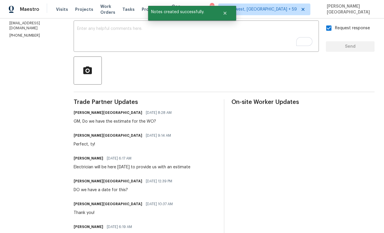
scroll to position [0, 0]
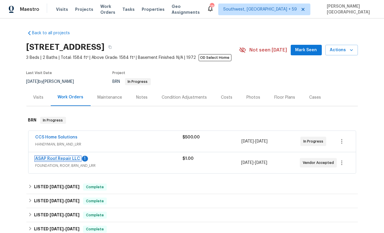
click at [65, 158] on link "ASAP Roof Repair LLC" at bounding box center [57, 159] width 45 height 4
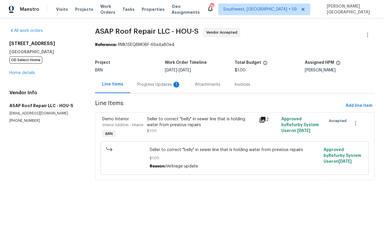
click at [158, 86] on div "Progress Updates 1" at bounding box center [158, 85] width 43 height 6
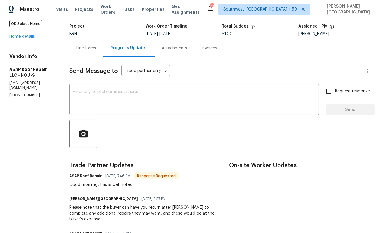
scroll to position [5, 0]
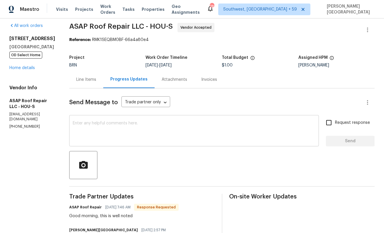
click at [93, 137] on textarea at bounding box center [194, 131] width 243 height 21
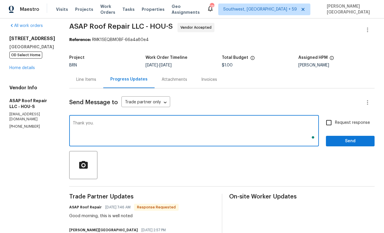
type textarea "Thank you."
click at [333, 121] on input "Request response" at bounding box center [329, 123] width 12 height 12
checkbox input "true"
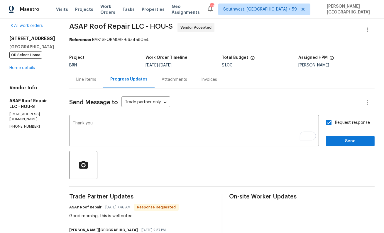
click at [335, 135] on div "Request response Send" at bounding box center [350, 132] width 49 height 30
click at [336, 145] on span "Send" at bounding box center [350, 141] width 39 height 7
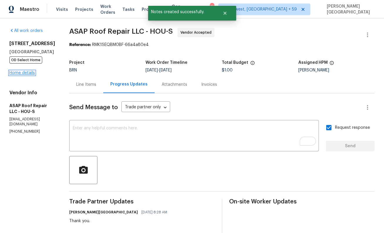
click at [25, 74] on link "Home details" at bounding box center [22, 73] width 26 height 4
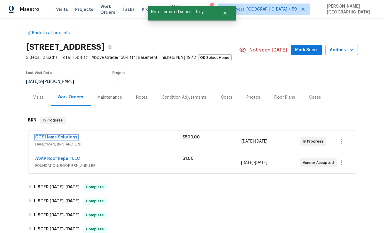
click at [62, 136] on link "CCS Home Solutions" at bounding box center [56, 137] width 42 height 4
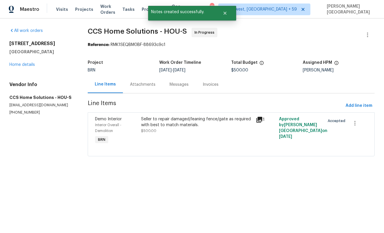
click at [147, 84] on div "Attachments" at bounding box center [143, 85] width 26 height 6
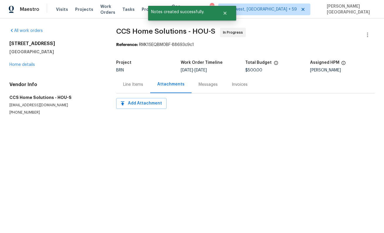
click at [171, 86] on div "Attachments" at bounding box center [170, 85] width 27 height 6
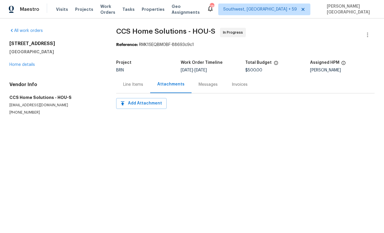
click at [200, 87] on div "Messages" at bounding box center [208, 85] width 19 height 6
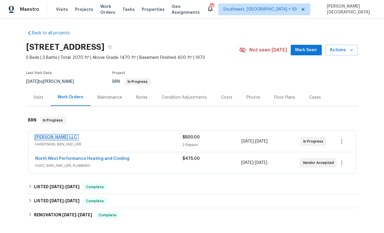
click at [50, 136] on link "[PERSON_NAME] LLC" at bounding box center [56, 137] width 42 height 4
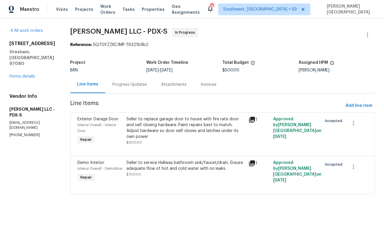
click at [142, 87] on div "Progress Updates" at bounding box center [129, 85] width 35 height 6
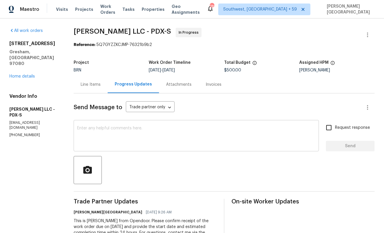
click at [135, 128] on textarea at bounding box center [196, 136] width 238 height 21
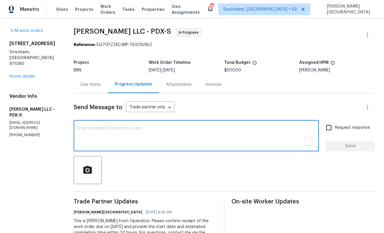
paste textarea "Thanks for accepting the WO. Please provide the timeline soon?"
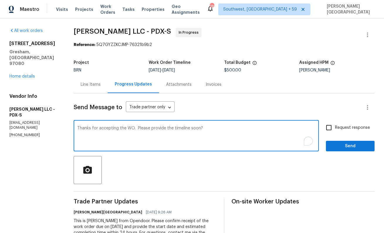
type textarea "Thanks for accepting the WO. Please provide the timeline soon?"
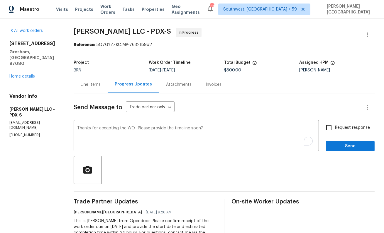
drag, startPoint x: 347, startPoint y: 132, endPoint x: 347, endPoint y: 150, distance: 18.2
click at [347, 131] on label "Request response" at bounding box center [346, 128] width 47 height 12
click at [335, 131] on input "Request response" at bounding box center [329, 128] width 12 height 12
checkbox input "true"
click at [346, 145] on span "Send" at bounding box center [350, 146] width 39 height 7
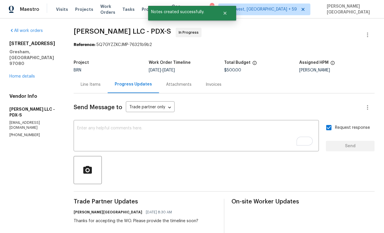
click at [80, 30] on span "[PERSON_NAME] LLC - PDX-S" at bounding box center [122, 31] width 97 height 7
click at [112, 31] on span "[PERSON_NAME] LLC - PDX-S" at bounding box center [122, 31] width 97 height 7
copy span "[PERSON_NAME]"
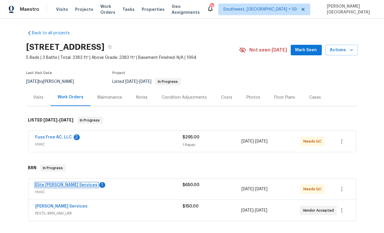
click at [62, 185] on link "Elite Manning Services" at bounding box center [66, 185] width 62 height 4
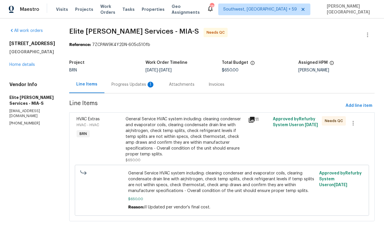
click at [155, 87] on div "Progress Updates 1" at bounding box center [132, 85] width 43 height 6
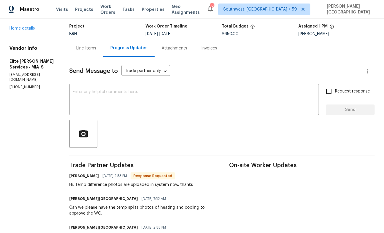
scroll to position [49, 0]
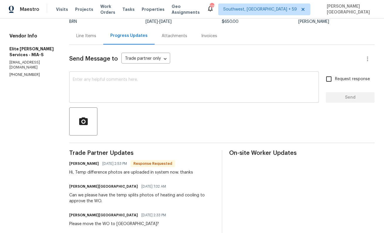
click at [128, 100] on div "x ​" at bounding box center [194, 88] width 250 height 30
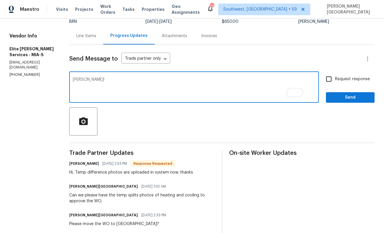
type textarea "Ty!"
drag, startPoint x: 349, startPoint y: 82, endPoint x: 349, endPoint y: 85, distance: 3.2
click at [349, 82] on span "Request response" at bounding box center [352, 79] width 35 height 6
click at [335, 82] on input "Request response" at bounding box center [329, 79] width 12 height 12
checkbox input "true"
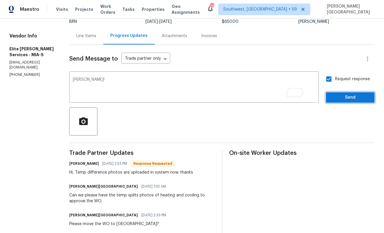
click at [349, 100] on span "Send" at bounding box center [350, 97] width 39 height 7
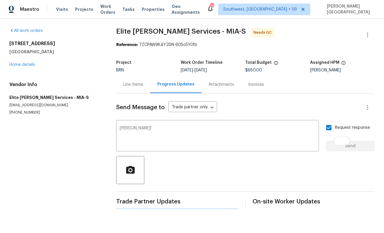
scroll to position [0, 0]
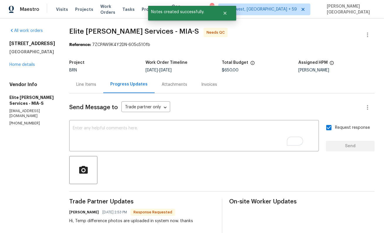
click at [94, 81] on div "Line Items" at bounding box center [86, 84] width 34 height 17
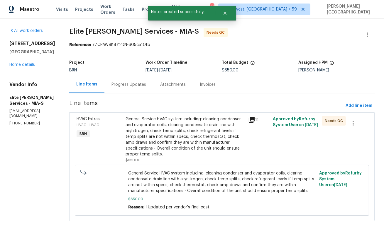
click at [165, 141] on div "General Service HVAC system including: cleaning condenser and evaporator coils,…" at bounding box center [185, 136] width 119 height 41
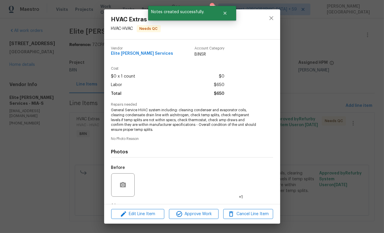
scroll to position [37, 0]
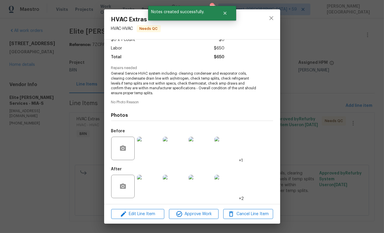
click at [149, 182] on img at bounding box center [148, 186] width 23 height 23
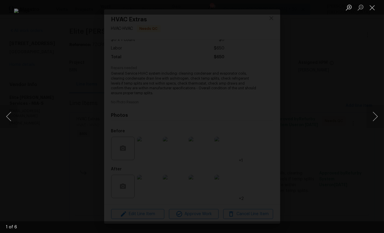
click at [1, 137] on div "Lightbox" at bounding box center [192, 116] width 384 height 233
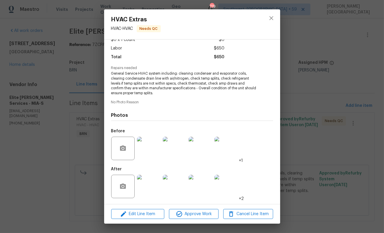
click at [172, 184] on img at bounding box center [174, 186] width 23 height 23
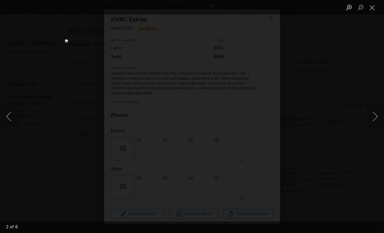
click at [341, 125] on div "Lightbox" at bounding box center [192, 116] width 384 height 233
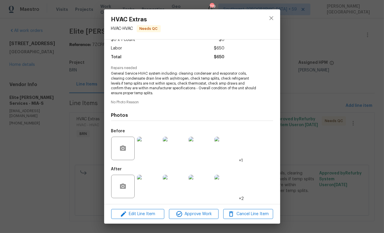
click at [336, 78] on div "HVAC Extras HVAC - HVAC Needs QC Vendor Elite Manning Services Account Category…" at bounding box center [192, 116] width 384 height 233
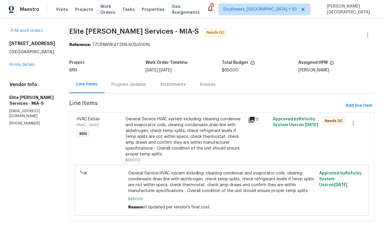
click at [165, 133] on div "General Service HVAC system including: cleaning condenser and evaporator coils,…" at bounding box center [185, 136] width 119 height 41
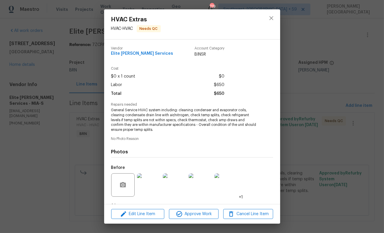
click at [362, 89] on div "HVAC Extras HVAC - HVAC Needs QC Vendor Elite Manning Services Account Category…" at bounding box center [192, 116] width 384 height 233
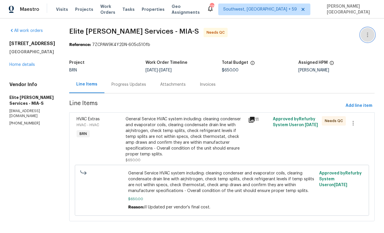
click at [367, 29] on button "button" at bounding box center [367, 35] width 14 height 14
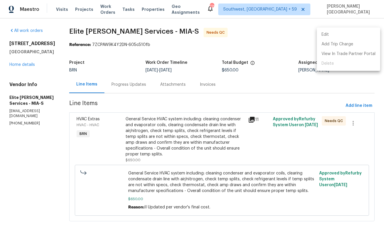
click at [328, 33] on li "Edit" at bounding box center [348, 35] width 63 height 10
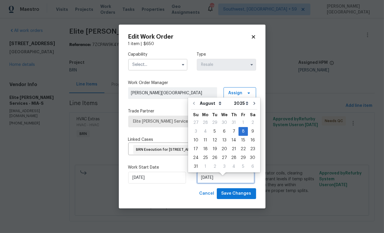
click at [221, 184] on input "[DATE]" at bounding box center [226, 178] width 58 height 12
click at [206, 137] on div "11" at bounding box center [205, 140] width 9 height 8
type input "[DATE]"
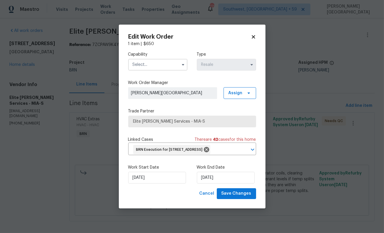
click at [157, 65] on input "text" at bounding box center [157, 65] width 59 height 12
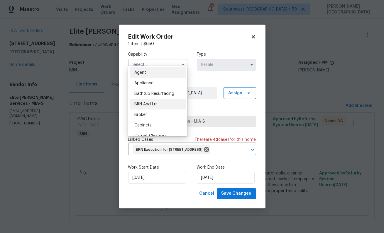
click at [156, 105] on span "BRN And Lrr" at bounding box center [145, 104] width 23 height 4
type input "BRN And Lrr"
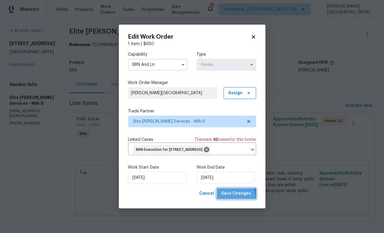
click at [235, 198] on span "Save Changes" at bounding box center [236, 193] width 30 height 7
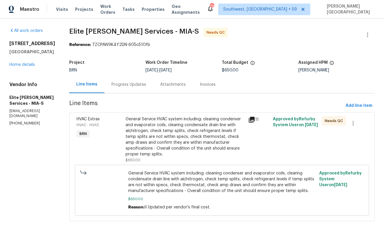
click at [163, 128] on div "General Service HVAC system including: cleaning condenser and evaporator coils,…" at bounding box center [185, 136] width 119 height 41
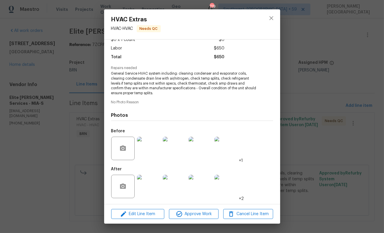
click at [140, 195] on img at bounding box center [148, 186] width 23 height 23
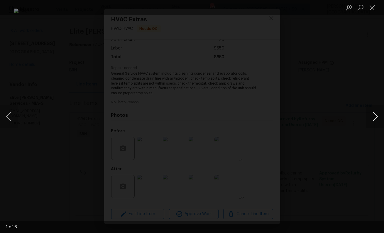
click at [376, 126] on button "Next image" at bounding box center [375, 116] width 18 height 23
click at [356, 55] on div "Lightbox" at bounding box center [192, 116] width 384 height 233
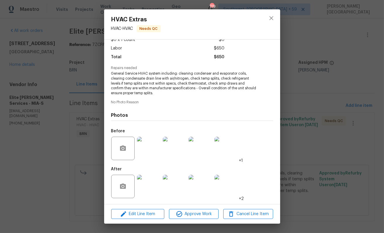
click at [350, 90] on div "HVAC Extras HVAC - HVAC Needs QC Vendor Elite Manning Services Account Category…" at bounding box center [192, 116] width 384 height 233
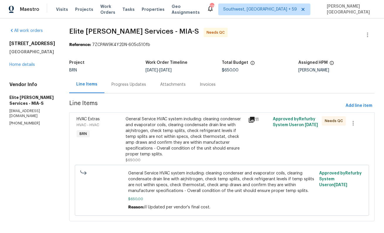
click at [145, 85] on div "Progress Updates" at bounding box center [128, 85] width 35 height 6
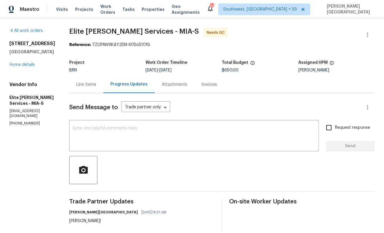
click at [96, 90] on div "Line Items" at bounding box center [86, 84] width 34 height 17
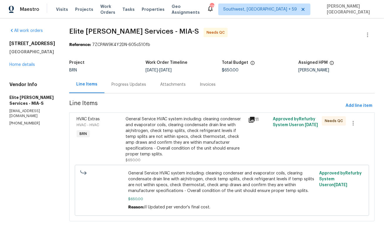
click at [172, 147] on div "General Service HVAC system including: cleaning condenser and evaporator coils,…" at bounding box center [185, 136] width 119 height 41
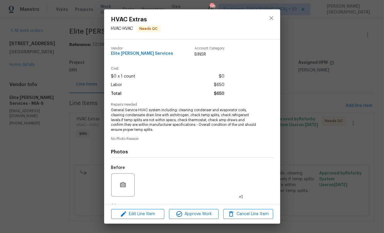
scroll to position [37, 0]
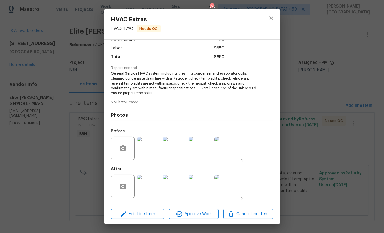
click at [147, 185] on img at bounding box center [148, 186] width 23 height 23
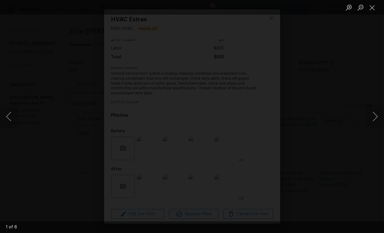
click at [295, 73] on img "Lightbox" at bounding box center [177, 165] width 1209 height 735
click at [338, 92] on div "Lightbox" at bounding box center [192, 116] width 384 height 233
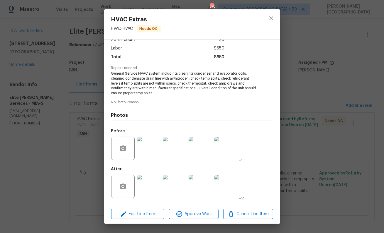
click at [300, 83] on div "HVAC Extras HVAC - HVAC Needs QC Vendor Elite Manning Services Account Category…" at bounding box center [192, 116] width 384 height 233
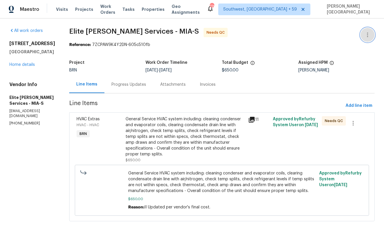
click at [367, 34] on icon "button" at bounding box center [367, 34] width 7 height 7
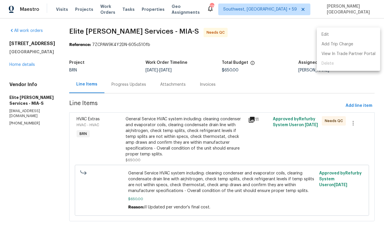
click at [338, 35] on li "Edit" at bounding box center [348, 35] width 63 height 10
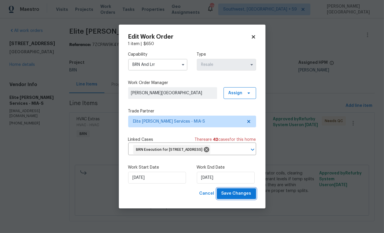
click at [233, 198] on span "Save Changes" at bounding box center [236, 193] width 30 height 7
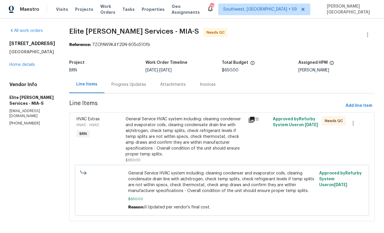
click at [141, 86] on div "Progress Updates" at bounding box center [128, 85] width 35 height 6
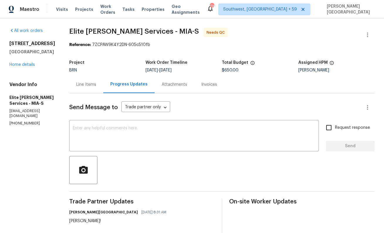
click at [103, 91] on div "Line Items" at bounding box center [86, 84] width 34 height 17
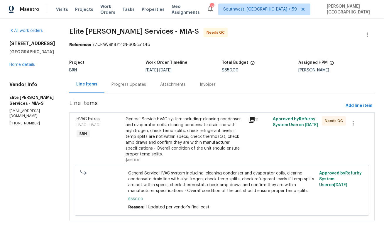
click at [160, 146] on div "General Service HVAC system including: cleaning condenser and evaporator coils,…" at bounding box center [185, 136] width 119 height 41
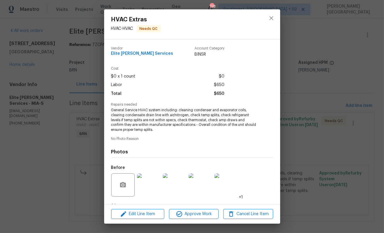
scroll to position [37, 0]
